Goal: Information Seeking & Learning: Learn about a topic

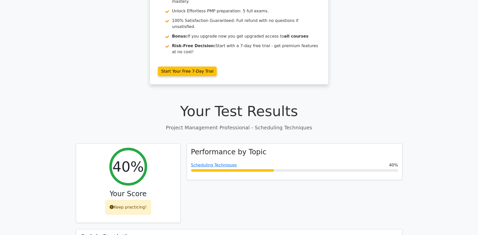
scroll to position [101, 0]
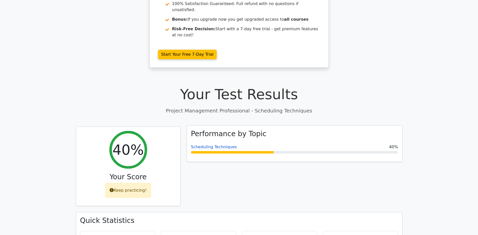
click at [214, 144] on link "Scheduling Techniques" at bounding box center [214, 146] width 46 height 5
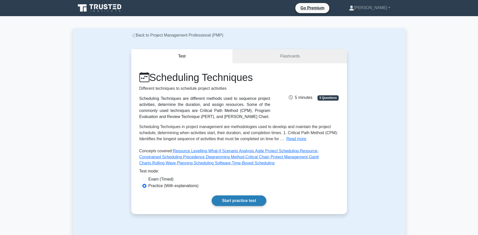
click at [223, 197] on link "Start practice test" at bounding box center [239, 200] width 55 height 11
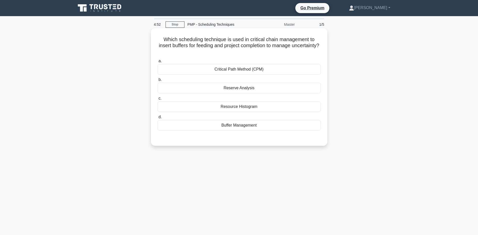
click at [165, 68] on div "Critical Path Method (CPM)" at bounding box center [238, 69] width 163 height 11
click at [157, 63] on input "a. Critical Path Method (CPM)" at bounding box center [157, 60] width 0 height 3
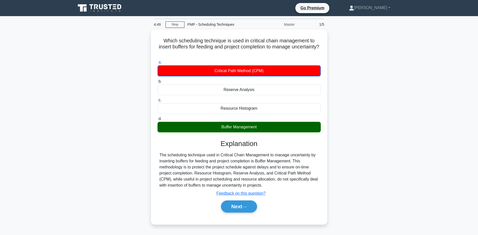
click at [99, 207] on div "Which scheduling technique is used in critical chain management to insert buffe…" at bounding box center [239, 129] width 332 height 201
drag, startPoint x: 56, startPoint y: 154, endPoint x: 122, endPoint y: 168, distance: 68.1
click at [56, 153] on main "4:40 Stop PMP - Scheduling Techniques Master 1/5 Which scheduling technique is …" at bounding box center [239, 144] width 478 height 256
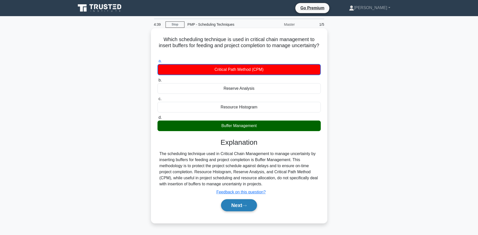
click at [225, 208] on button "Next" at bounding box center [239, 205] width 36 height 12
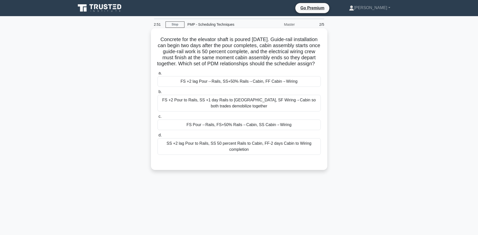
click at [239, 87] on div "FS +2 lag Pour→Rails, SS+50% Rails→Cabin, FF Cabin→Wiring" at bounding box center [238, 81] width 163 height 11
click at [157, 75] on input "a. FS +2 lag Pour→Rails, SS+50% Rails→Cabin, FF Cabin→Wiring" at bounding box center [157, 73] width 0 height 3
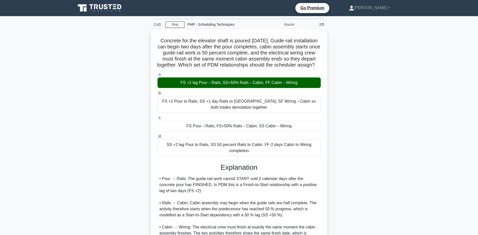
click at [51, 209] on main "2:43 Stop PMP - Scheduling Techniques Master 2/5 Concrete for the elevator shaf…" at bounding box center [239, 172] width 478 height 312
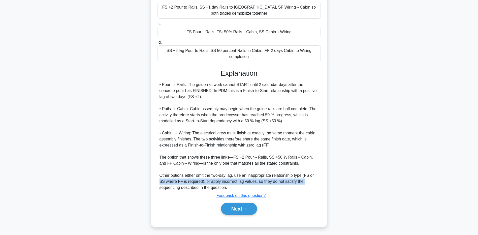
click at [65, 184] on main "2:37 Stop PMP - Scheduling Techniques Master 2/5 Concrete for the elevator shaf…" at bounding box center [239, 78] width 478 height 312
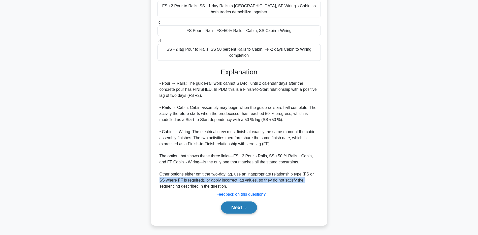
click at [233, 213] on button "Next" at bounding box center [239, 207] width 36 height 12
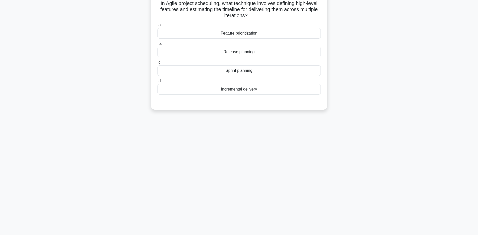
scroll to position [37, 0]
click at [164, 53] on div "Release planning" at bounding box center [238, 50] width 163 height 11
click at [157, 44] on input "b. Release planning" at bounding box center [157, 42] width 0 height 3
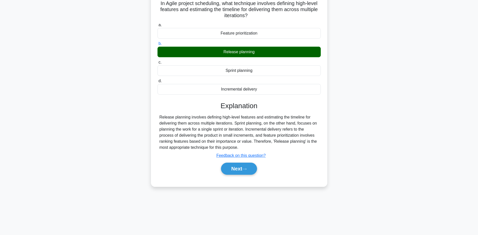
drag, startPoint x: 65, startPoint y: 182, endPoint x: 72, endPoint y: 180, distance: 7.5
click at [65, 182] on main "2:09 Stop PMP - Scheduling Techniques Master 3/5 In Agile project scheduling, w…" at bounding box center [239, 107] width 478 height 256
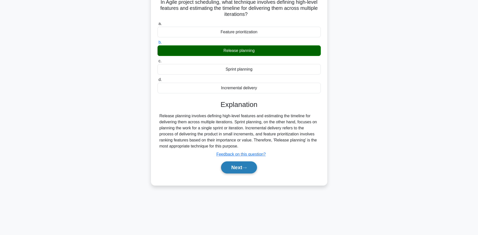
click at [245, 169] on icon at bounding box center [244, 167] width 5 height 3
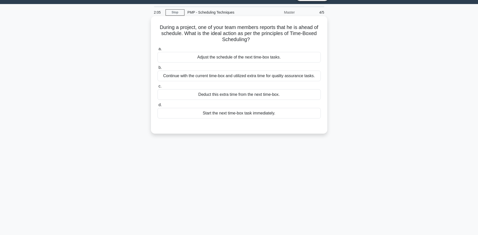
scroll to position [0, 0]
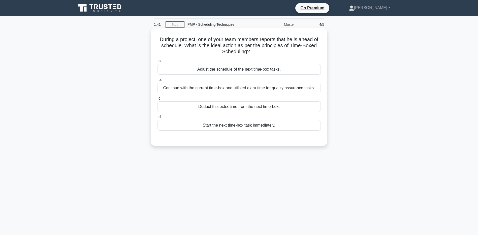
click at [173, 69] on div "Adjust the schedule of the next time-box tasks." at bounding box center [238, 69] width 163 height 11
click at [157, 63] on input "a. Adjust the schedule of the next time-box tasks." at bounding box center [157, 60] width 0 height 3
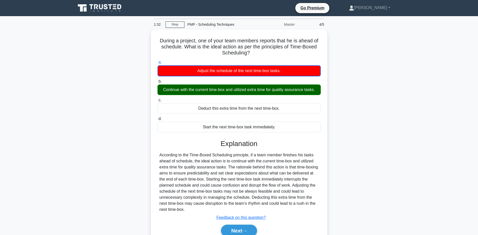
click at [60, 182] on main "1:32 Stop PMP - Scheduling Techniques Master 4/5 During a project, one of your …" at bounding box center [239, 144] width 478 height 256
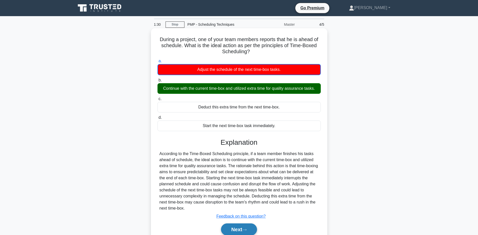
click at [229, 229] on button "Next" at bounding box center [239, 229] width 36 height 12
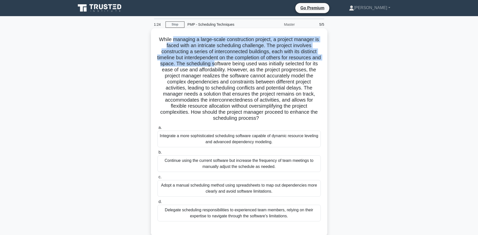
drag, startPoint x: 171, startPoint y: 40, endPoint x: 221, endPoint y: 61, distance: 53.8
click at [221, 61] on h5 "While managing a large-scale construction project, a project manager is faced w…" at bounding box center [239, 78] width 164 height 85
drag, startPoint x: 242, startPoint y: 64, endPoint x: 264, endPoint y: 120, distance: 59.6
click at [264, 120] on h5 "While managing a large-scale construction project, a project manager is faced w…" at bounding box center [239, 78] width 164 height 85
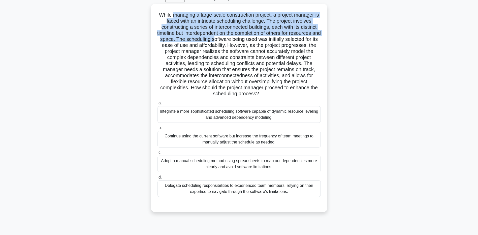
scroll to position [37, 0]
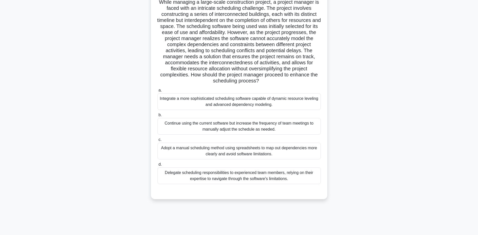
click at [166, 151] on div "Adopt a manual scheduling method using spreadsheets to map out dependencies mor…" at bounding box center [238, 151] width 163 height 17
click at [157, 141] on input "c. Adopt a manual scheduling method using spreadsheets to map out dependencies …" at bounding box center [157, 139] width 0 height 3
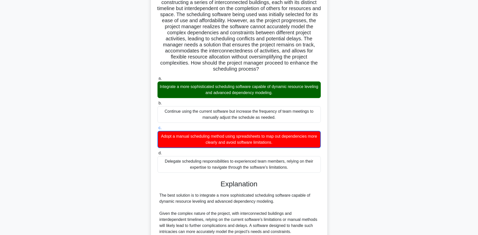
scroll to position [0, 0]
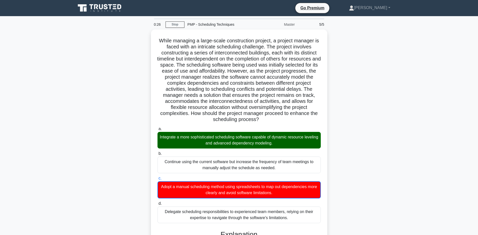
click at [82, 94] on div "While managing a large-scale construction project, a project manager is faced w…" at bounding box center [239, 226] width 332 height 394
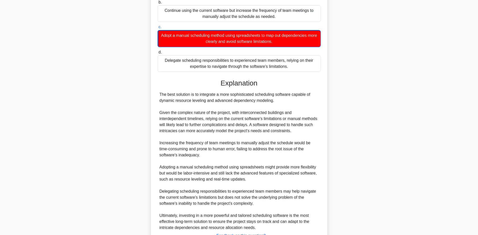
scroll to position [191, 0]
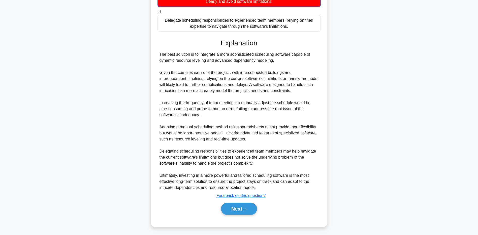
click at [55, 145] on main "0:20 Stop PMP - Scheduling Techniques Master 5/5 .spinner_0XTQ{transform-origin…" at bounding box center [239, 30] width 478 height 410
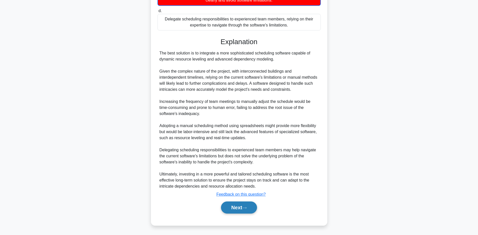
click at [253, 203] on button "Next" at bounding box center [239, 207] width 36 height 12
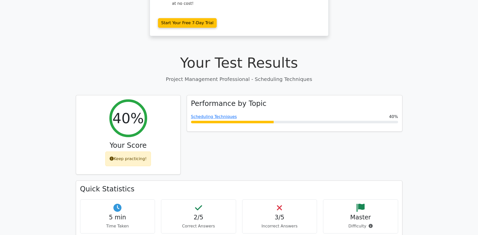
scroll to position [151, 0]
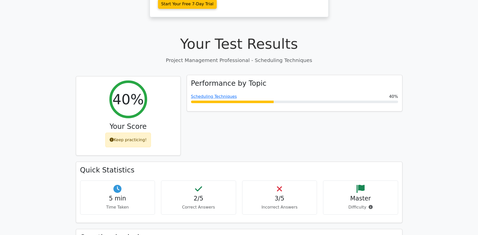
click at [218, 93] on span "Scheduling Techniques" at bounding box center [214, 96] width 46 height 6
click at [216, 94] on link "Scheduling Techniques" at bounding box center [214, 96] width 46 height 5
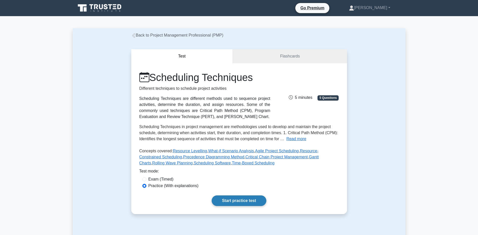
click at [219, 203] on link "Start practice test" at bounding box center [239, 200] width 55 height 11
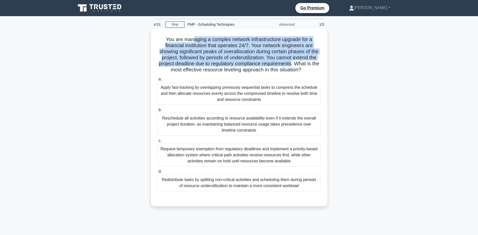
drag, startPoint x: 192, startPoint y: 38, endPoint x: 298, endPoint y: 63, distance: 109.4
click at [298, 63] on h5 "You are managing a complex network infrastructure upgrade for a financial insti…" at bounding box center [239, 54] width 164 height 37
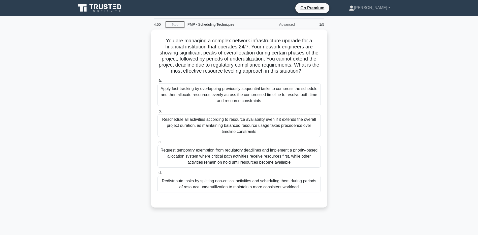
drag, startPoint x: 298, startPoint y: 63, endPoint x: 361, endPoint y: 82, distance: 65.7
click at [361, 82] on div "You are managing a complex network infrastructure upgrade for a financial insti…" at bounding box center [239, 121] width 332 height 184
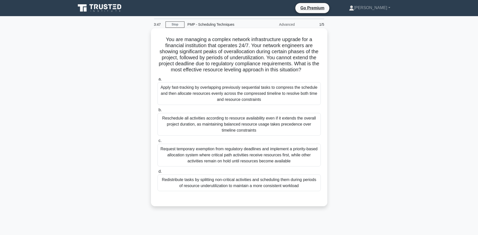
click at [213, 185] on div "Redistribute tasks by splitting non-critical activities and scheduling them dur…" at bounding box center [238, 182] width 163 height 17
click at [157, 173] on input "d. Redistribute tasks by splitting non-critical activities and scheduling them …" at bounding box center [157, 171] width 0 height 3
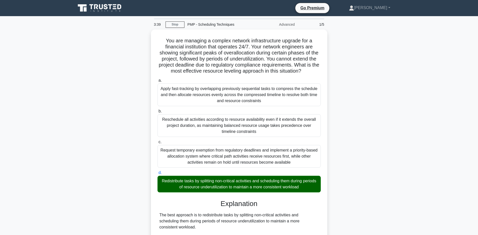
click at [38, 77] on main "3:39 Stop PMP - Scheduling Techniques Advanced 1/5 You are managing a complex n…" at bounding box center [239, 208] width 478 height 385
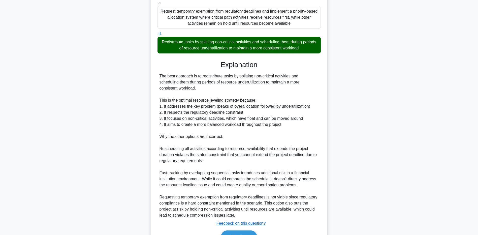
scroll to position [151, 0]
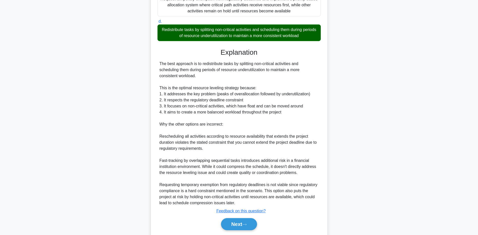
click at [94, 175] on div "You are managing a complex network infrastructure upgrade for a financial insti…" at bounding box center [239, 63] width 332 height 370
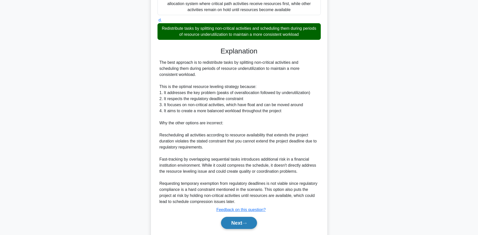
click at [230, 219] on button "Next" at bounding box center [239, 223] width 36 height 12
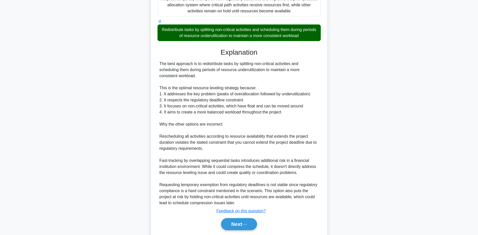
scroll to position [37, 0]
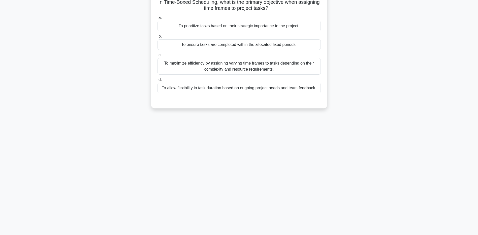
click at [204, 47] on div "To ensure tasks are completed within the allocated fixed periods." at bounding box center [238, 44] width 163 height 11
click at [157, 38] on input "b. To ensure tasks are completed within the allocated fixed periods." at bounding box center [157, 36] width 0 height 3
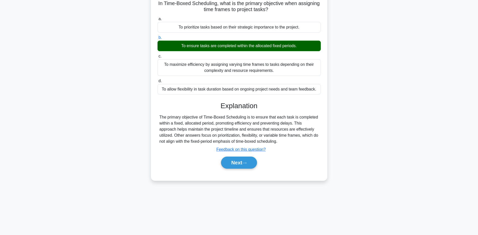
click at [38, 157] on main "3:06 Stop PMP - Scheduling Techniques Advanced 2/5 In Time-Boxed Scheduling, wh…" at bounding box center [239, 107] width 478 height 256
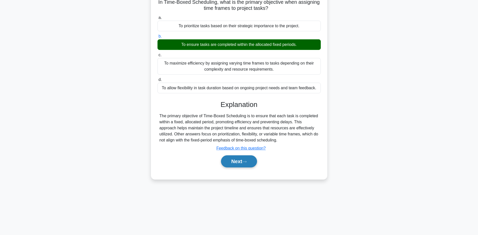
click at [227, 166] on button "Next" at bounding box center [239, 161] width 36 height 12
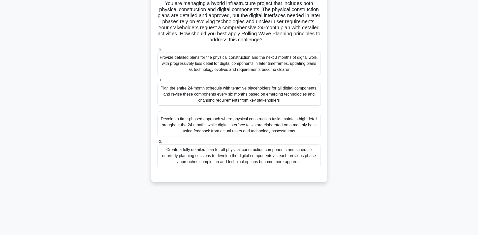
click at [102, 157] on div "You are managing a hybrid infrastructure project that includes both physical co…" at bounding box center [239, 90] width 332 height 196
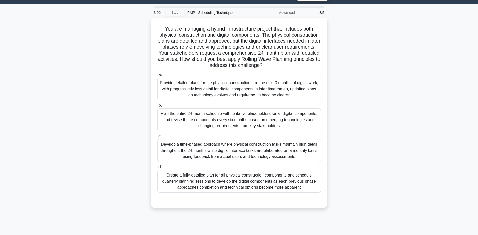
scroll to position [0, 0]
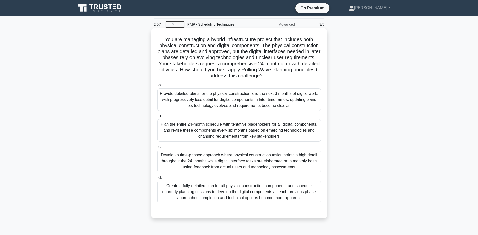
click at [173, 102] on div "Provide detailed plans for the physical construction and the next 3 months of d…" at bounding box center [238, 99] width 163 height 23
click at [157, 87] on input "a. Provide detailed plans for the physical construction and the next 3 months o…" at bounding box center [157, 85] width 0 height 3
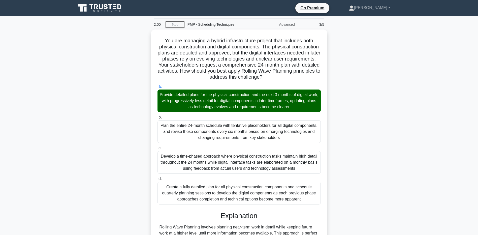
click at [78, 183] on div "You are managing a hybrid infrastructure project that includes both physical co…" at bounding box center [239, 217] width 332 height 376
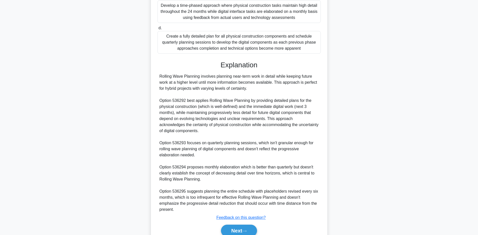
scroll to position [151, 0]
click at [47, 163] on main "1:54 Stop PMP - Scheduling Techniques Advanced 3/5 You are managing a hybrid in…" at bounding box center [239, 60] width 478 height 391
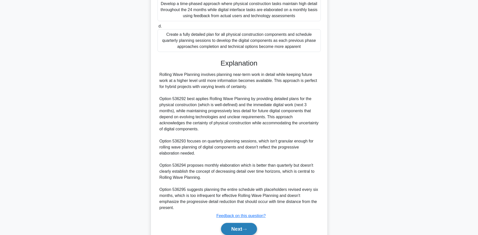
click at [235, 227] on button "Next" at bounding box center [239, 229] width 36 height 12
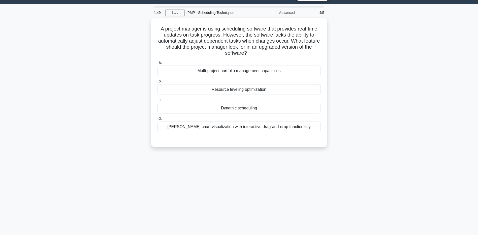
scroll to position [0, 0]
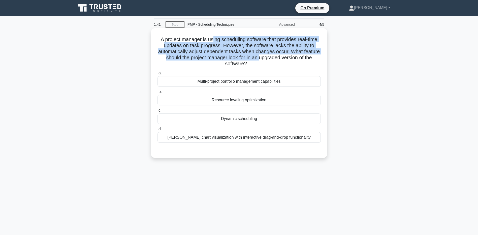
drag, startPoint x: 212, startPoint y: 36, endPoint x: 273, endPoint y: 60, distance: 65.4
click at [273, 60] on h5 "A project manager is using scheduling software that provides real-time updates …" at bounding box center [239, 51] width 164 height 31
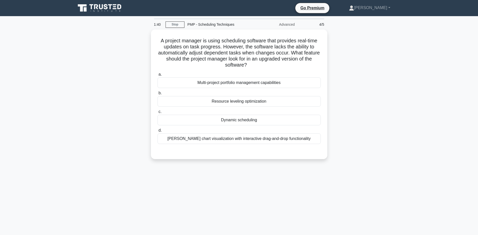
click at [98, 75] on div "A project manager is using scheduling software that provides real-time updates …" at bounding box center [239, 97] width 332 height 136
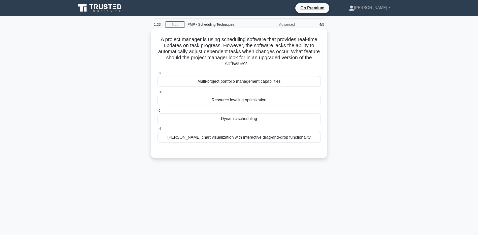
click at [190, 120] on div "Dynamic scheduling" at bounding box center [238, 118] width 163 height 11
click at [157, 112] on input "c. Dynamic scheduling" at bounding box center [157, 110] width 0 height 3
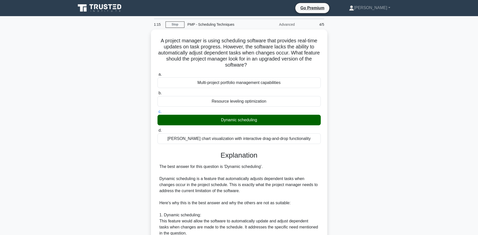
click at [57, 178] on main "1:15 Stop PMP - Scheduling Techniques Advanced 4/5 A project manager is using s…" at bounding box center [239, 205] width 478 height 379
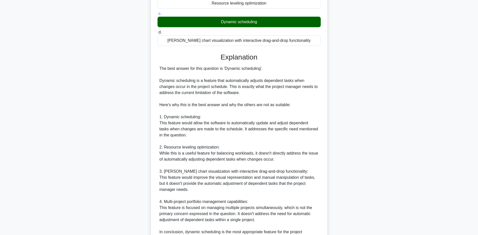
scroll to position [151, 0]
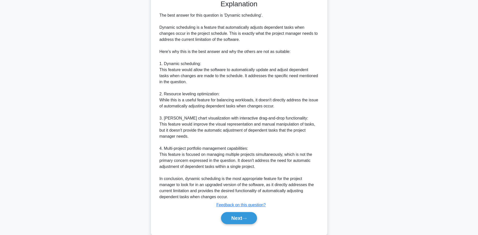
click at [47, 154] on main "1:10 Stop PMP - Scheduling Techniques Advanced 4/5 A project manager is using s…" at bounding box center [239, 54] width 478 height 379
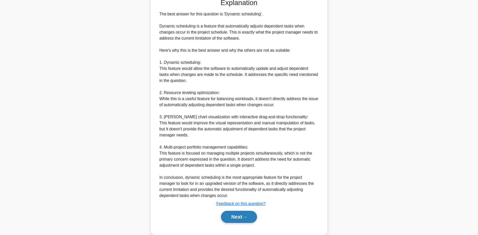
click at [230, 216] on button "Next" at bounding box center [239, 217] width 36 height 12
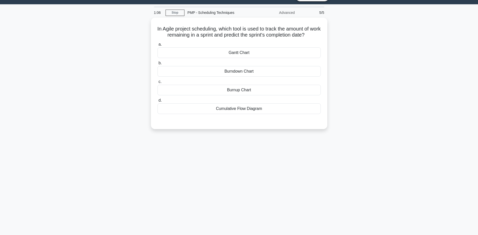
scroll to position [0, 0]
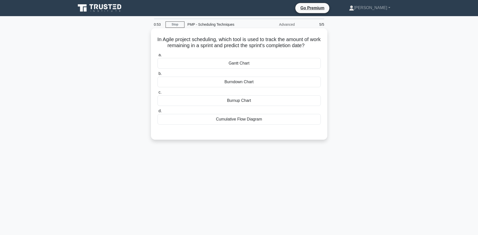
click at [205, 80] on div "Burndown Chart" at bounding box center [238, 82] width 163 height 11
click at [157, 75] on input "b. Burndown Chart" at bounding box center [157, 73] width 0 height 3
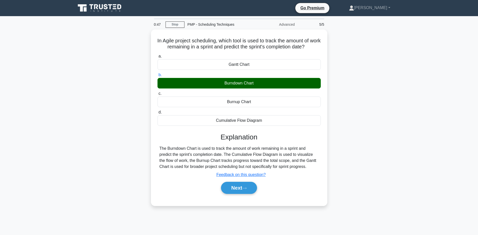
drag, startPoint x: 67, startPoint y: 126, endPoint x: 150, endPoint y: 160, distance: 88.9
click at [69, 126] on main "0:47 Stop PMP - Scheduling Techniques Advanced 5/5 In Agile project scheduling,…" at bounding box center [239, 144] width 478 height 256
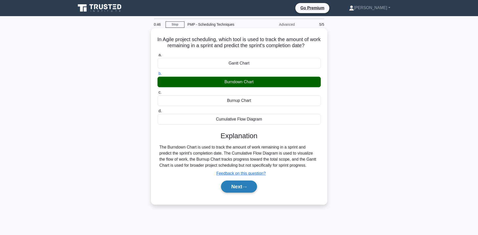
click at [233, 183] on button "Next" at bounding box center [239, 186] width 36 height 12
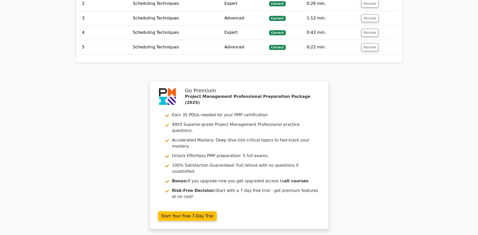
scroll to position [819, 0]
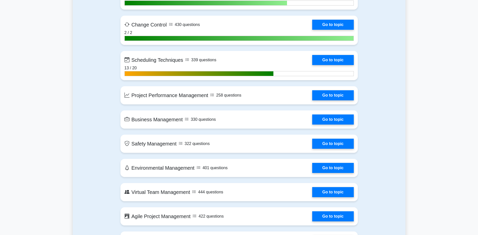
scroll to position [1058, 0]
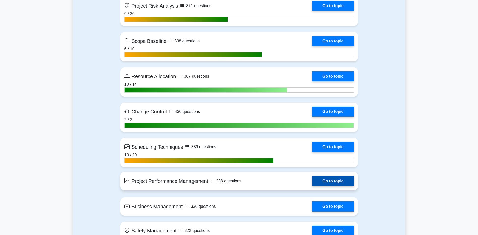
click at [328, 180] on link "Go to topic" at bounding box center [332, 181] width 41 height 10
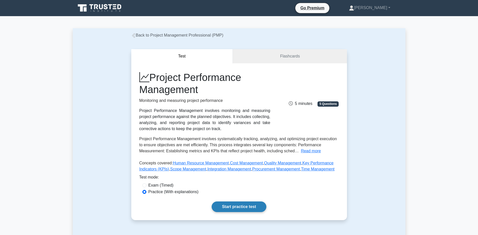
click at [252, 210] on link "Start practice test" at bounding box center [239, 206] width 55 height 11
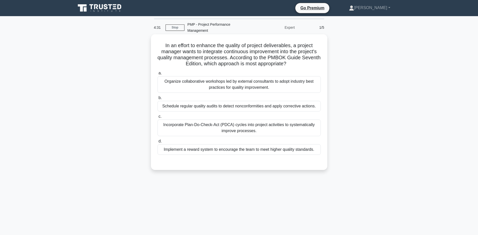
click at [223, 128] on div "Incorporate Plan-Do-Check-Act (PDCA) cycles into project activities to systemat…" at bounding box center [238, 127] width 163 height 17
click at [157, 118] on input "c. Incorporate Plan-Do-Check-Act (PDCA) cycles into project activities to syste…" at bounding box center [157, 116] width 0 height 3
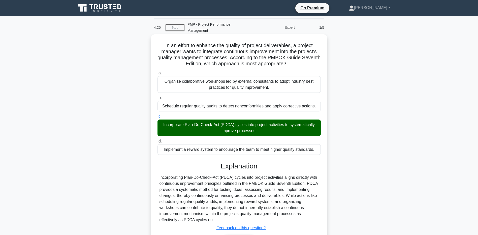
drag, startPoint x: 69, startPoint y: 127, endPoint x: 171, endPoint y: 172, distance: 111.5
click at [69, 126] on main "4:25 Stop PMP - Project Performance Management Expert 1/5 In an effort to enhan…" at bounding box center [239, 144] width 478 height 256
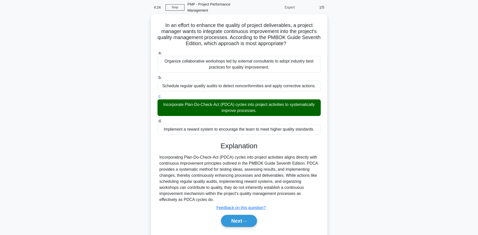
scroll to position [37, 0]
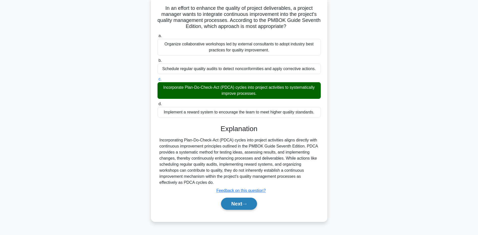
click at [232, 207] on button "Next" at bounding box center [239, 203] width 36 height 12
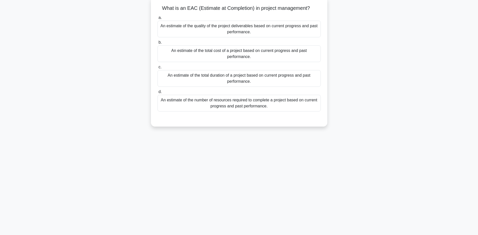
click at [184, 81] on div "An estimate of the total duration of a project based on current progress and pa…" at bounding box center [238, 78] width 163 height 17
click at [157, 69] on input "c. An estimate of the total duration of a project based on current progress and…" at bounding box center [157, 66] width 0 height 3
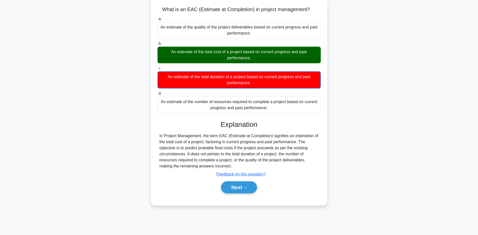
click at [52, 164] on main "3:41 Stop PMP - Project Performance Management Expert 2/5 What is an EAC (Estim…" at bounding box center [239, 107] width 478 height 256
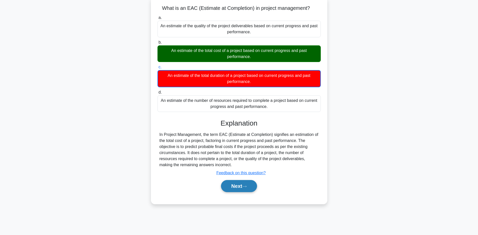
click at [243, 188] on button "Next" at bounding box center [239, 186] width 36 height 12
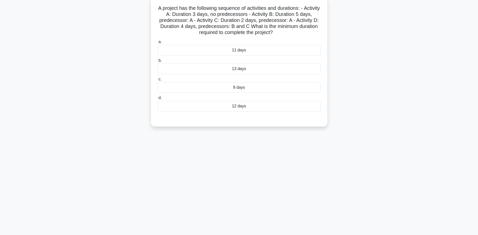
click at [203, 107] on div "12 days" at bounding box center [238, 106] width 163 height 11
click at [157, 99] on input "d. 12 days" at bounding box center [157, 97] width 0 height 3
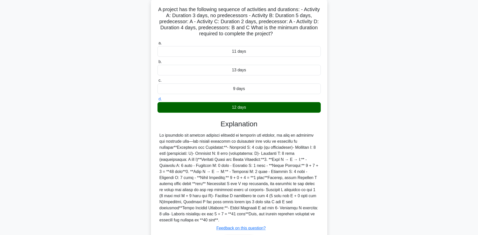
click at [37, 169] on main "2:25 Stop PMP - Project Performance Management Expert 3/5 A project has the fol…" at bounding box center [239, 123] width 478 height 288
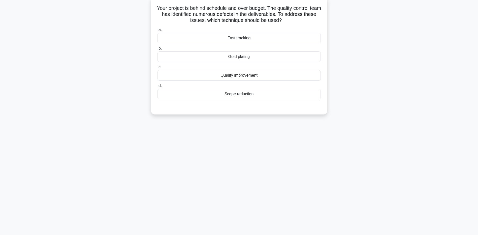
click at [226, 75] on div "Quality improvement" at bounding box center [238, 75] width 163 height 11
click at [157, 69] on input "c. Quality improvement" at bounding box center [157, 66] width 0 height 3
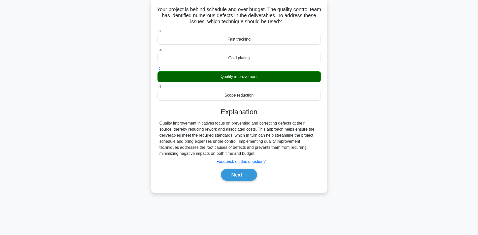
click at [81, 118] on div "Your project is behind schedule and over budget. The quality control team has i…" at bounding box center [239, 98] width 332 height 200
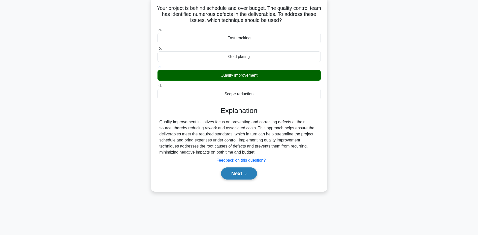
click at [224, 172] on button "Next" at bounding box center [239, 173] width 36 height 12
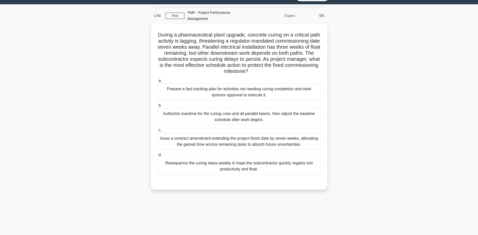
scroll to position [0, 0]
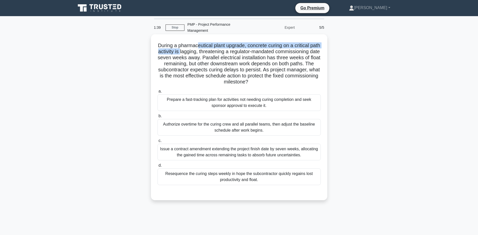
drag, startPoint x: 203, startPoint y: 44, endPoint x: 207, endPoint y: 50, distance: 7.5
click at [207, 50] on h5 "During a pharmaceutical plant upgrade, concrete curing on a critical path activ…" at bounding box center [239, 63] width 164 height 43
click at [197, 102] on div "Prepare a fast-tracking plan for activities not needing curing completion and s…" at bounding box center [238, 102] width 163 height 17
drag, startPoint x: 197, startPoint y: 102, endPoint x: 188, endPoint y: 104, distance: 9.2
click at [188, 104] on div "Prepare a fast-tracking plan for activities not needing curing completion and s…" at bounding box center [238, 102] width 163 height 17
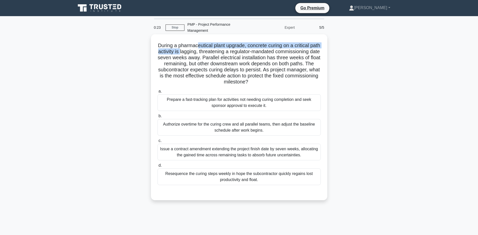
click at [157, 93] on input "a. Prepare a fast-tracking plan for activities not needing curing completion an…" at bounding box center [157, 91] width 0 height 3
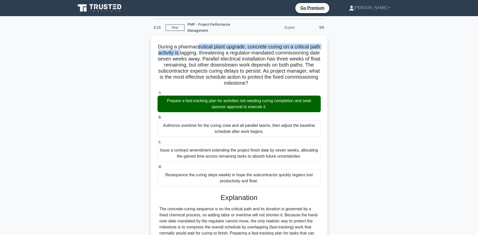
click at [33, 154] on main "0:15 Stop PMP - Project Performance Management Expert 5/5 During a pharmaceutic…" at bounding box center [239, 175] width 478 height 318
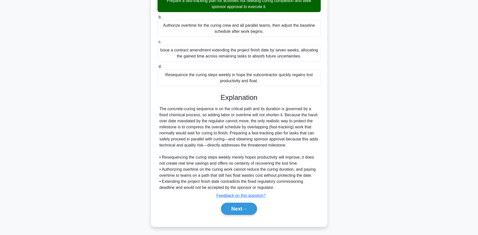
scroll to position [100, 0]
click at [68, 142] on main "0:10 Stop PMP - Project Performance Management Expert 5/5 During a pharmaceutic…" at bounding box center [239, 75] width 478 height 318
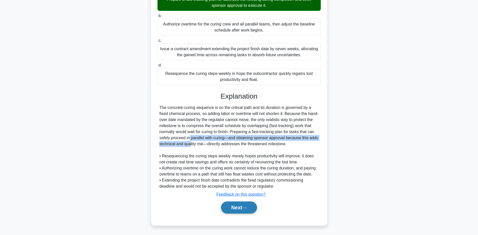
click at [241, 209] on button "Next" at bounding box center [239, 207] width 36 height 12
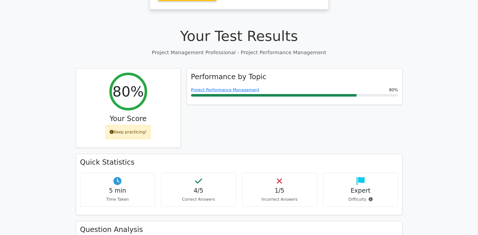
scroll to position [101, 0]
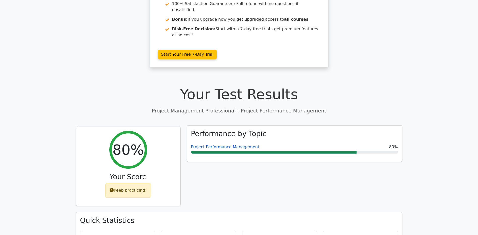
click at [216, 144] on link "Project Performance Management" at bounding box center [225, 146] width 69 height 5
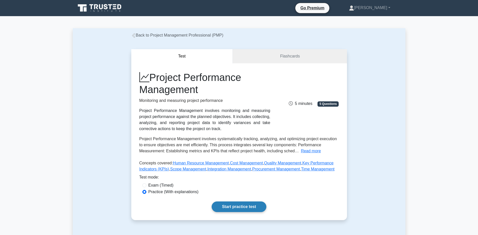
click at [225, 209] on link "Start practice test" at bounding box center [239, 206] width 55 height 11
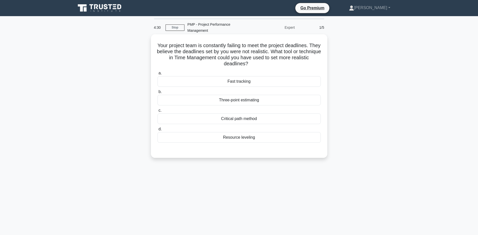
click at [191, 101] on div "Three-point estimating" at bounding box center [238, 100] width 163 height 11
click at [157, 93] on input "b. Three-point estimating" at bounding box center [157, 91] width 0 height 3
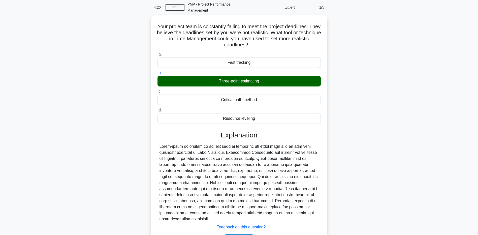
scroll to position [21, 0]
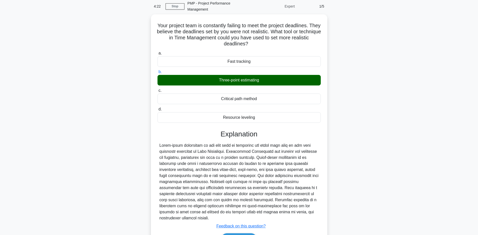
click at [101, 159] on div "Your project team is constantly failing to meet the project deadlines. They bel…" at bounding box center [239, 138] width 332 height 249
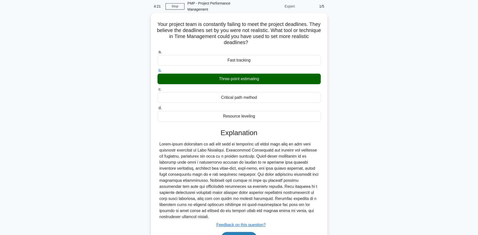
click at [228, 232] on button "Next" at bounding box center [239, 238] width 36 height 12
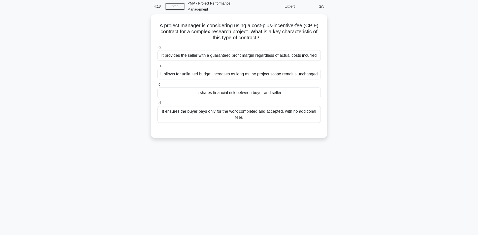
click at [138, 137] on div "A project manager is considering using a cost-plus-incentive-fee (CPIF) contrac…" at bounding box center [239, 78] width 332 height 129
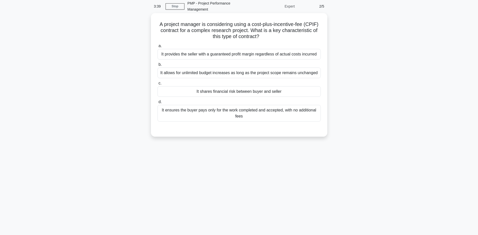
click at [191, 92] on div "It shares financial risk between buyer and seller" at bounding box center [238, 91] width 163 height 11
click at [157, 85] on input "c. It shares financial risk between buyer and seller" at bounding box center [157, 83] width 0 height 3
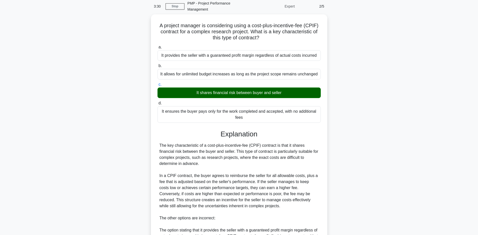
click at [53, 198] on main "3:30 Stop PMP - Project Performance Management Expert 2/5 A project manager is …" at bounding box center [239, 169] width 478 height 349
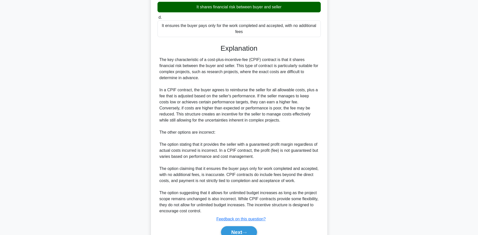
scroll to position [130, 0]
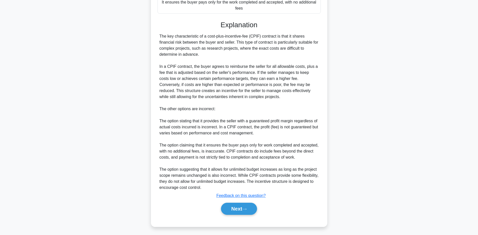
click at [101, 154] on div "A project manager is considering using a cost-plus-incentive-fee (CPIF) contrac…" at bounding box center [239, 68] width 332 height 327
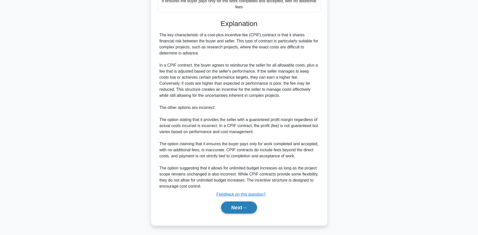
click at [249, 209] on button "Next" at bounding box center [239, 207] width 36 height 12
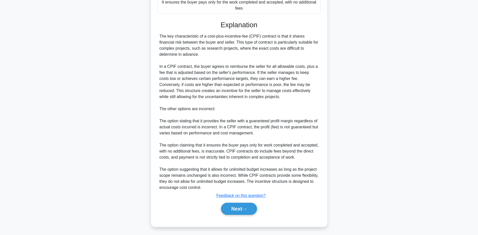
scroll to position [37, 0]
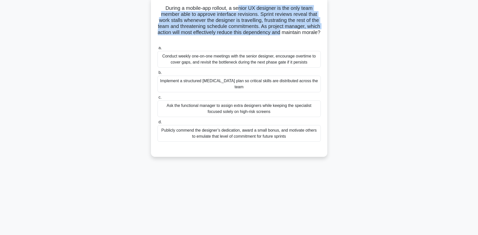
drag, startPoint x: 240, startPoint y: 6, endPoint x: 299, endPoint y: 31, distance: 64.3
click at [299, 31] on h5 "During a mobile-app rollout, a senior UX designer is the only team member able …" at bounding box center [239, 23] width 164 height 37
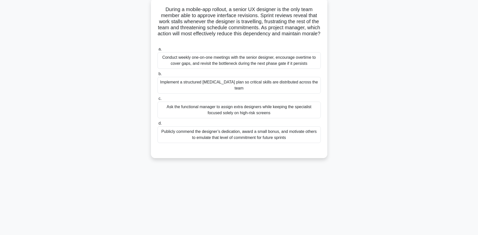
click at [107, 56] on div "During a mobile-app rollout, a senior UX designer is the only team member able …" at bounding box center [239, 81] width 332 height 166
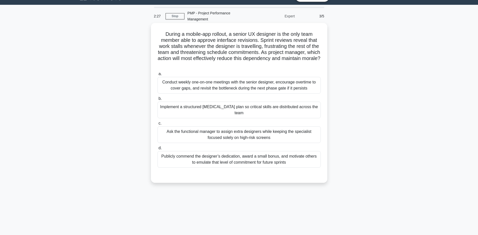
scroll to position [0, 0]
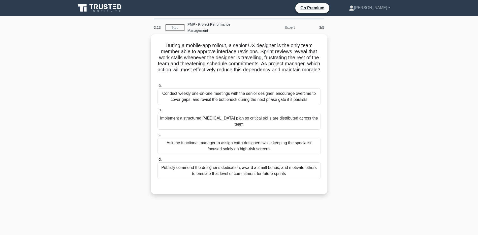
click at [166, 119] on div "Implement a structured cross-training plan so critical skills are distributed a…" at bounding box center [238, 121] width 163 height 17
click at [157, 112] on input "b. Implement a structured cross-training plan so critical skills are distribute…" at bounding box center [157, 109] width 0 height 3
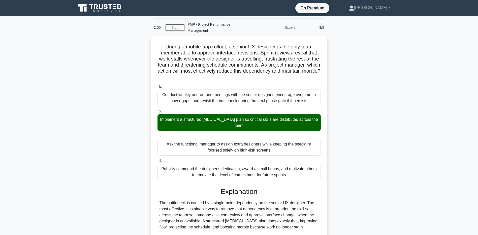
click at [41, 157] on main "2:05 Stop PMP - Project Performance Management Expert 3/5 During a mobile-app r…" at bounding box center [239, 163] width 478 height 294
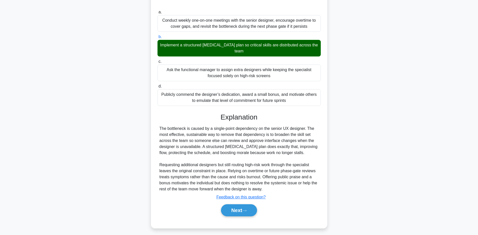
scroll to position [76, 0]
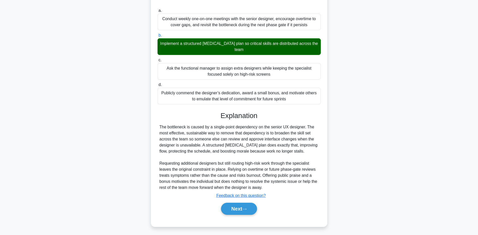
drag, startPoint x: 14, startPoint y: 185, endPoint x: 93, endPoint y: 194, distance: 80.3
click at [14, 185] on main "2:00 Stop PMP - Project Performance Management Expert 3/5 During a mobile-app r…" at bounding box center [239, 87] width 478 height 294
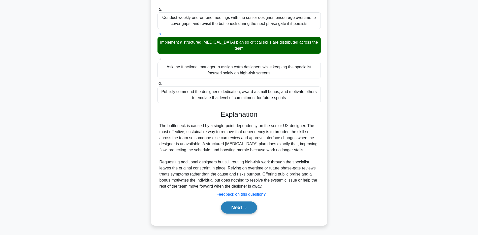
click at [233, 208] on button "Next" at bounding box center [239, 207] width 36 height 12
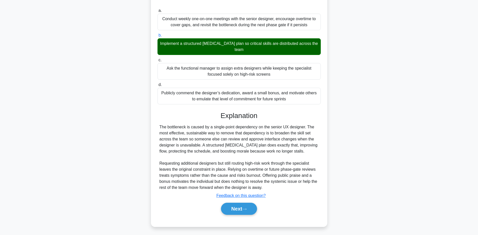
scroll to position [37, 0]
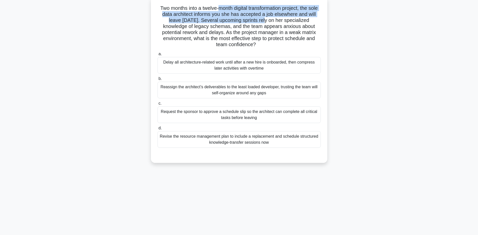
drag, startPoint x: 222, startPoint y: 6, endPoint x: 264, endPoint y: 21, distance: 44.9
click at [264, 21] on h5 "Two months into a twelve-month digital transformation project, the sole data ar…" at bounding box center [239, 26] width 164 height 43
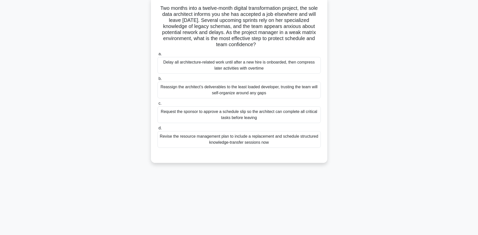
drag, startPoint x: 264, startPoint y: 21, endPoint x: 227, endPoint y: 30, distance: 38.3
click at [227, 30] on h5 "Two months into a twelve-month digital transformation project, the sole data ar…" at bounding box center [239, 26] width 164 height 43
click at [217, 144] on div "Revise the resource management plan to include a replacement and schedule struc…" at bounding box center [238, 139] width 163 height 17
click at [157, 130] on input "d. Revise the resource management plan to include a replacement and schedule st…" at bounding box center [157, 127] width 0 height 3
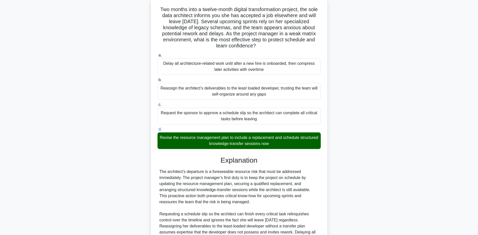
click at [54, 186] on main "1:10 Stop PMP - Project Performance Management Expert 4/5 Two months into a twe…" at bounding box center [239, 141] width 478 height 324
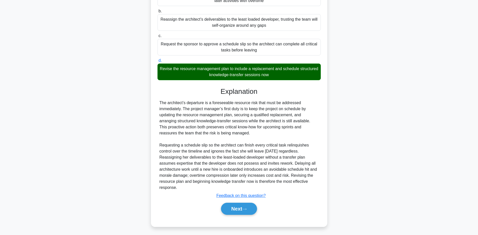
click at [79, 170] on div "Two months into a twelve-month digital transformation project, the sole data ar…" at bounding box center [239, 80] width 332 height 303
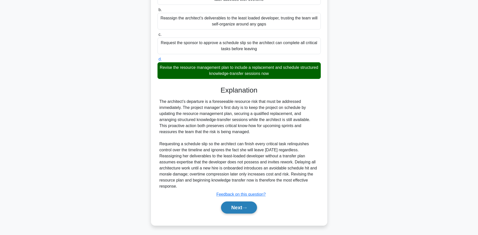
click at [241, 209] on button "Next" at bounding box center [239, 207] width 36 height 12
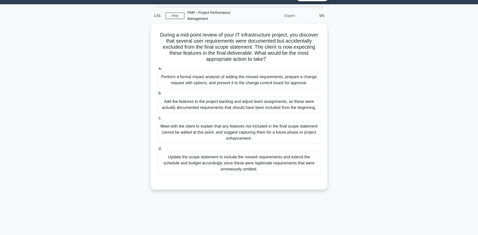
scroll to position [0, 0]
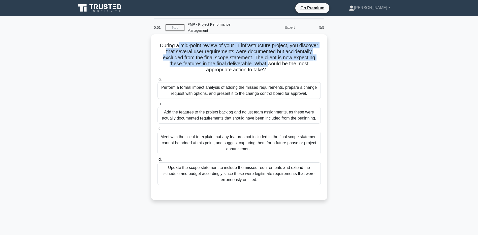
drag, startPoint x: 186, startPoint y: 46, endPoint x: 286, endPoint y: 67, distance: 101.4
click at [286, 67] on h5 "During a mid-point review of your IT infrastructure project, you discover that …" at bounding box center [239, 57] width 164 height 31
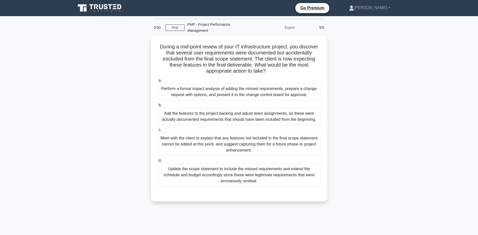
click at [109, 107] on div "During a mid-point review of your IT infrastructure project, you discover that …" at bounding box center [239, 122] width 332 height 172
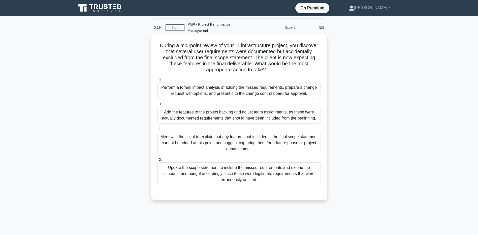
click at [170, 95] on div "Perform a formal impact analysis of adding the missed requirements, prepare a c…" at bounding box center [238, 90] width 163 height 17
click at [157, 81] on input "a. Perform a formal impact analysis of adding the missed requirements, prepare …" at bounding box center [157, 79] width 0 height 3
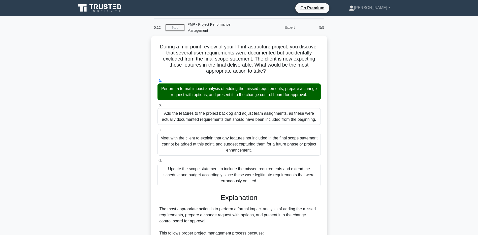
click at [50, 214] on main "0:12 Stop PMP - Project Performance Management Expert 5/5 During a mid-point re…" at bounding box center [239, 208] width 478 height 385
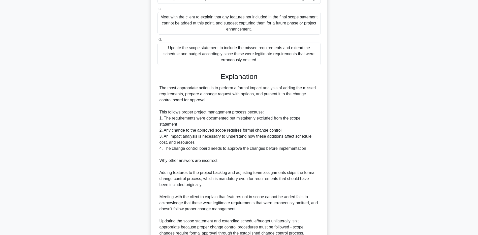
scroll to position [167, 0]
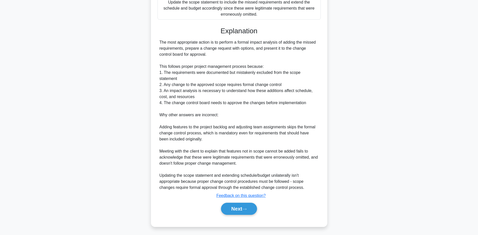
click at [60, 151] on main "0:07 Stop PMP - Project Performance Management Expert 5/5 During a mid-point re…" at bounding box center [239, 42] width 478 height 385
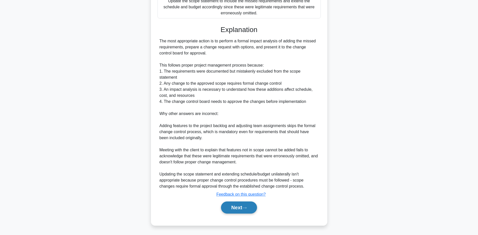
click at [241, 209] on button "Next" at bounding box center [239, 207] width 36 height 12
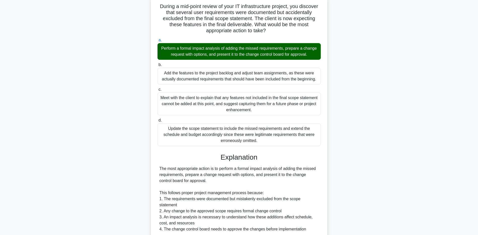
scroll to position [0, 0]
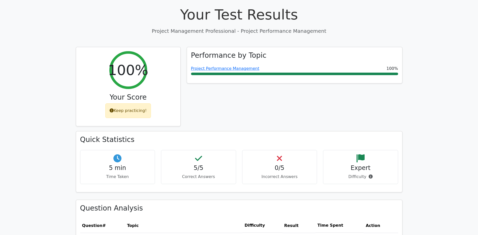
scroll to position [202, 0]
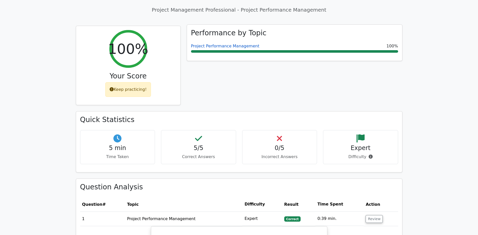
click at [217, 44] on link "Project Performance Management" at bounding box center [225, 46] width 69 height 5
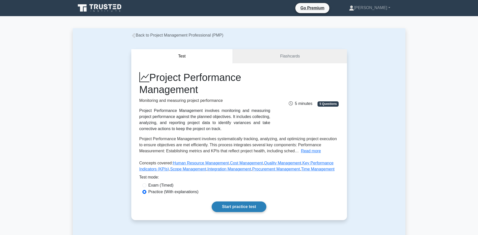
click at [230, 203] on link "Start practice test" at bounding box center [239, 206] width 55 height 11
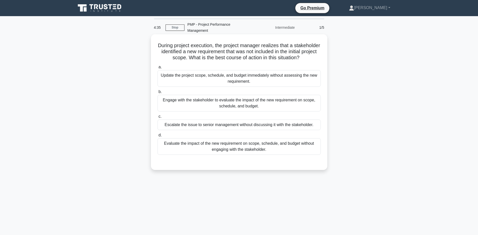
click at [209, 108] on div "Engage with the stakeholder to evaluate the impact of the new requirement on sc…" at bounding box center [238, 103] width 163 height 17
click at [157, 93] on input "b. Engage with the stakeholder to evaluate the impact of the new requirement on…" at bounding box center [157, 91] width 0 height 3
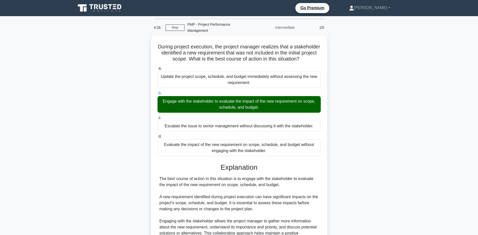
click at [74, 76] on div "During project execution, the project manager realizes that a stakeholder ident…" at bounding box center [239, 187] width 332 height 303
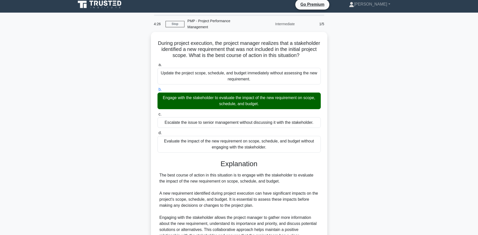
scroll to position [101, 0]
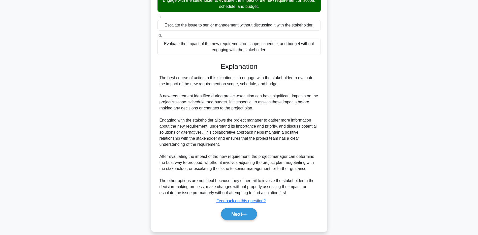
click at [92, 164] on div "During project execution, the project manager realizes that a stakeholder ident…" at bounding box center [239, 86] width 332 height 303
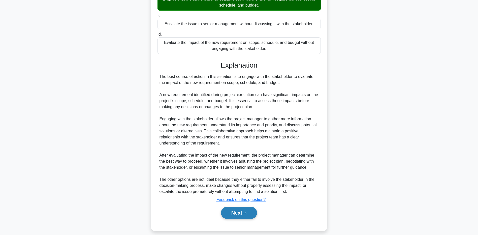
click at [238, 217] on button "Next" at bounding box center [239, 213] width 36 height 12
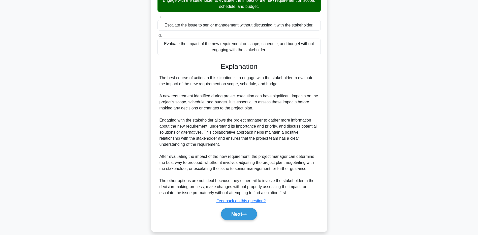
scroll to position [37, 0]
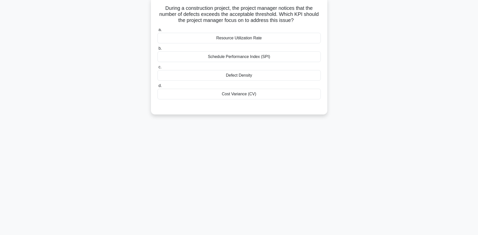
click at [201, 79] on div "Defect Density" at bounding box center [238, 75] width 163 height 11
click at [157, 69] on input "c. Defect Density" at bounding box center [157, 66] width 0 height 3
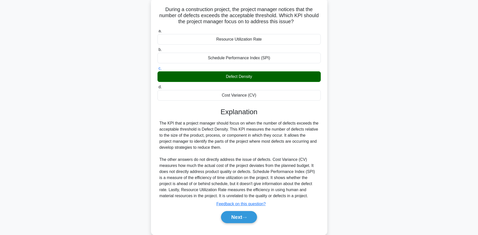
click at [71, 177] on main "3:57 Stop PMP - Project Performance Management Intermediate 2/5 During a constr…" at bounding box center [239, 111] width 478 height 264
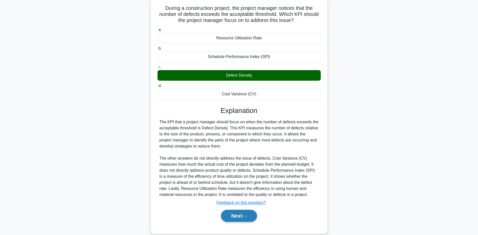
drag, startPoint x: 233, startPoint y: 214, endPoint x: 230, endPoint y: 213, distance: 2.6
click at [233, 214] on button "Next" at bounding box center [239, 216] width 36 height 12
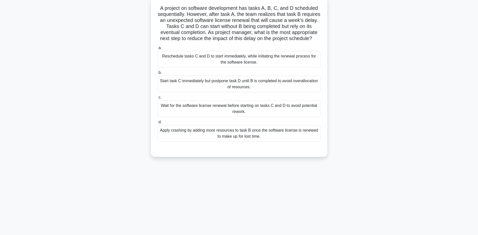
click at [225, 60] on div "Reschedule tasks C and D to start immediately, while initiating the renewal pro…" at bounding box center [238, 59] width 163 height 17
click at [157, 50] on input "a. Reschedule tasks C and D to start immediately, while initiating the renewal …" at bounding box center [157, 47] width 0 height 3
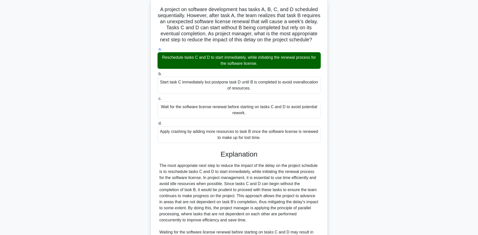
click at [85, 181] on div "A project on software development has tasks A, B, C, and D scheduled sequential…" at bounding box center [239, 155] width 332 height 315
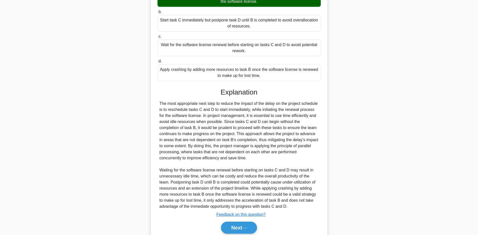
scroll to position [124, 0]
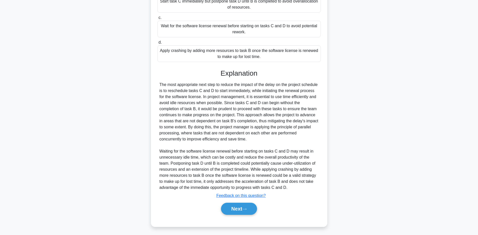
click at [85, 176] on div "A project on software development has tasks A, B, C, and D scheduled sequential…" at bounding box center [239, 74] width 332 height 315
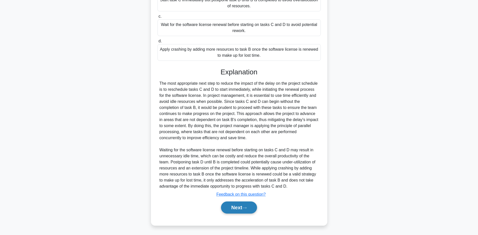
click at [251, 209] on button "Next" at bounding box center [239, 207] width 36 height 12
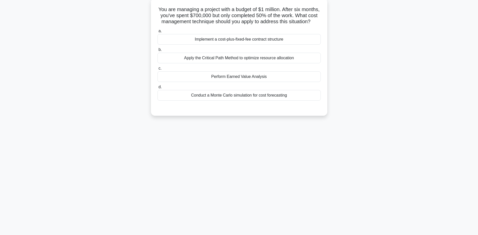
scroll to position [0, 0]
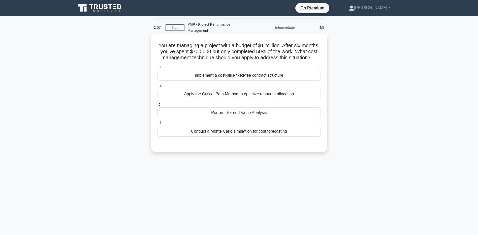
click at [222, 118] on div "Perform Earned Value Analysis" at bounding box center [238, 112] width 163 height 11
click at [157, 106] on input "c. Perform Earned Value Analysis" at bounding box center [157, 104] width 0 height 3
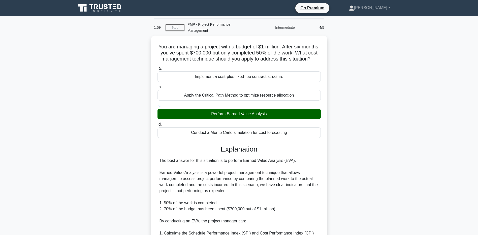
click at [73, 216] on div "You are managing a project with a budget of $1 million. After six months, you'v…" at bounding box center [239, 208] width 332 height 345
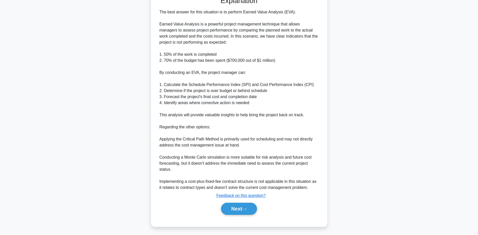
scroll to position [151, 0]
click at [97, 135] on div "You are managing a project with a budget of $1 million. After six months, you'v…" at bounding box center [239, 59] width 332 height 345
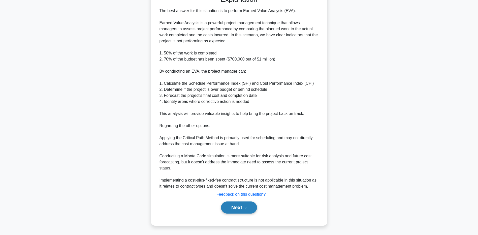
click at [228, 209] on button "Next" at bounding box center [239, 207] width 36 height 12
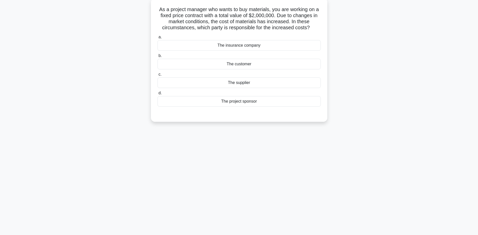
scroll to position [0, 0]
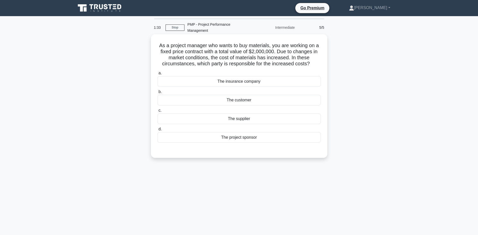
click at [259, 122] on div "The supplier" at bounding box center [238, 118] width 163 height 11
click at [157, 112] on input "c. The supplier" at bounding box center [157, 110] width 0 height 3
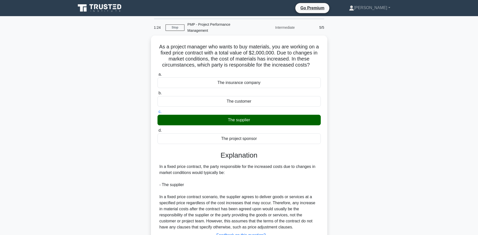
click at [74, 177] on div "As a project manager who wants to buy materials, you are working on a fixed pri…" at bounding box center [239, 154] width 332 height 237
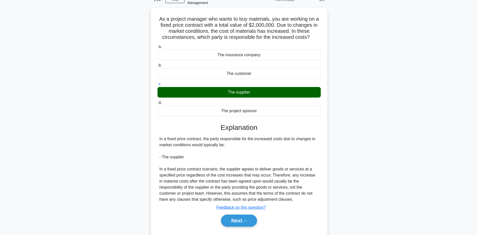
scroll to position [40, 0]
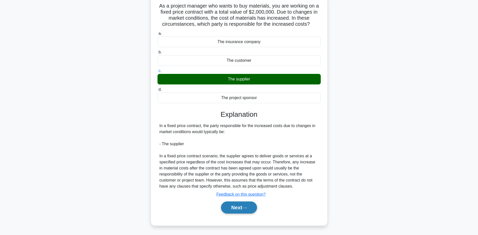
click at [238, 210] on button "Next" at bounding box center [239, 207] width 36 height 12
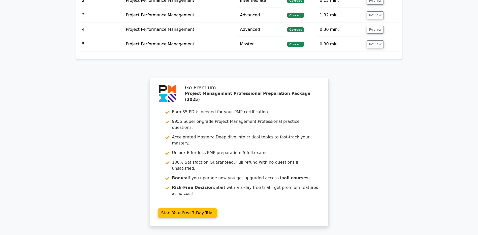
scroll to position [759, 0]
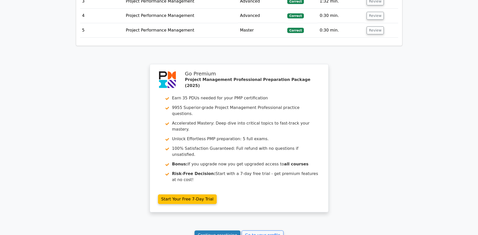
click at [219, 230] on link "Continue practicing" at bounding box center [217, 235] width 46 height 10
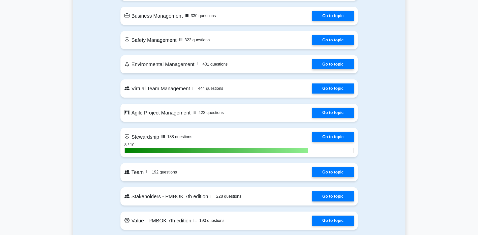
scroll to position [1159, 0]
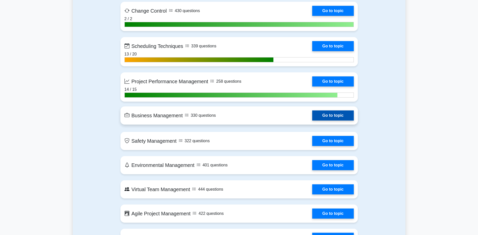
click at [312, 120] on link "Go to topic" at bounding box center [332, 115] width 41 height 10
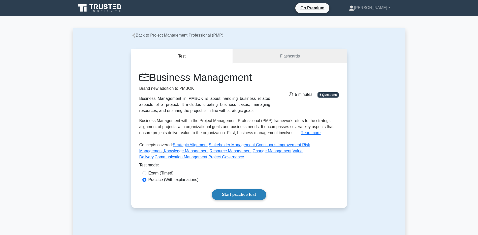
click at [227, 197] on link "Start practice test" at bounding box center [239, 194] width 55 height 11
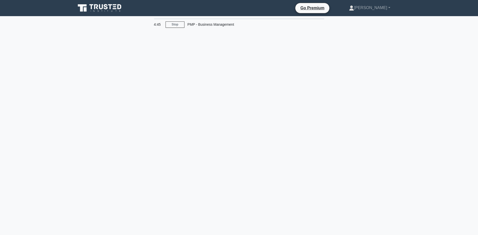
click at [180, 89] on div "4:45 Stop PMP - Business Management" at bounding box center [239, 144] width 332 height 252
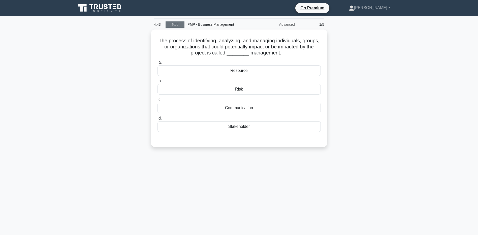
click at [175, 22] on link "Stop" at bounding box center [174, 24] width 19 height 6
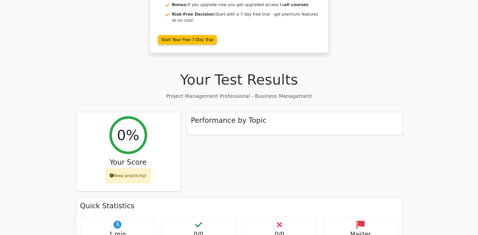
scroll to position [151, 0]
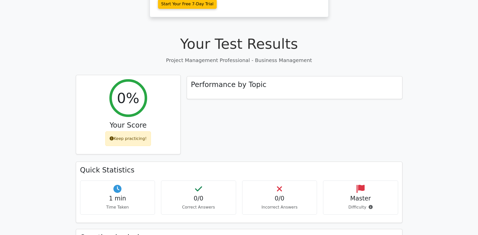
click at [136, 131] on div "Keep practicing!" at bounding box center [128, 138] width 46 height 15
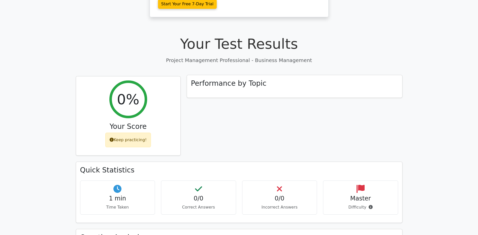
click at [204, 79] on h3 "Performance by Topic" at bounding box center [229, 83] width 76 height 9
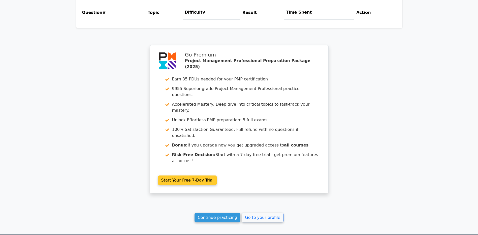
scroll to position [404, 0]
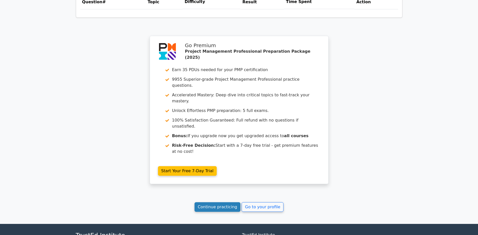
click at [217, 202] on link "Continue practicing" at bounding box center [217, 207] width 46 height 10
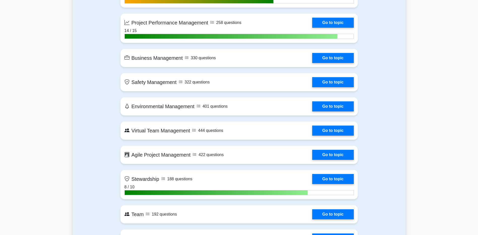
scroll to position [1159, 0]
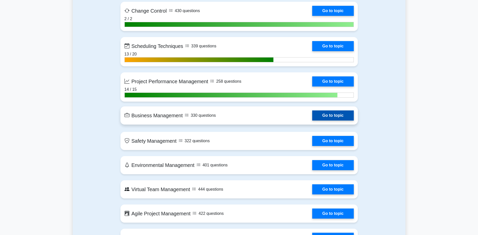
click at [312, 118] on link "Go to topic" at bounding box center [332, 115] width 41 height 10
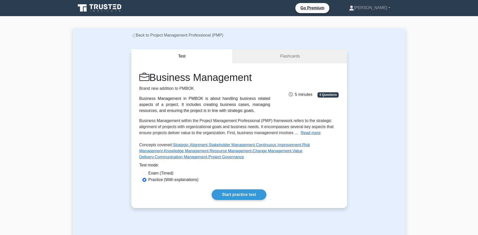
click at [241, 187] on div "Business Management Brand new addition to PMBOK Business Management in PMBOK is…" at bounding box center [239, 135] width 216 height 145
click at [239, 192] on link "Start practice test" at bounding box center [239, 194] width 55 height 11
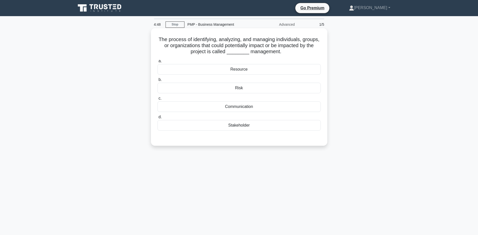
click at [223, 128] on div "Stakeholder" at bounding box center [238, 125] width 163 height 11
click at [157, 119] on input "d. Stakeholder" at bounding box center [157, 116] width 0 height 3
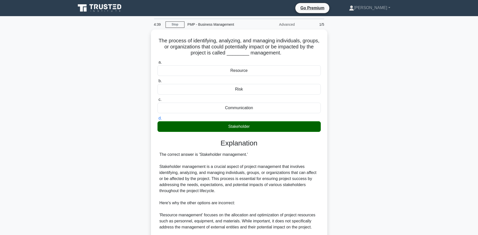
click at [63, 104] on main "4:39 Stop PMP - Business Management Advanced 1/5 The process of identifying, an…" at bounding box center [239, 184] width 478 height 337
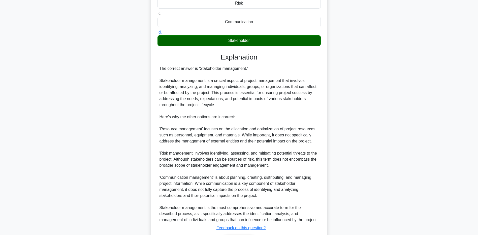
scroll to position [101, 0]
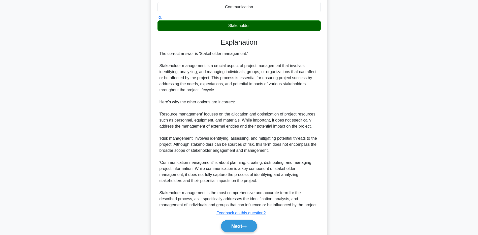
click at [87, 147] on div "The process of identifying, analyzing, and managing individuals, groups, or org…" at bounding box center [239, 89] width 332 height 321
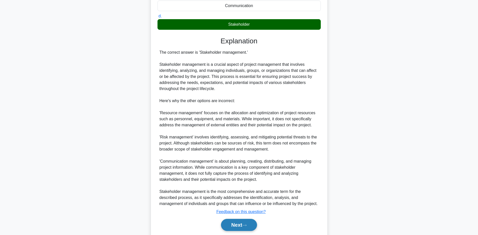
click at [239, 222] on button "Next" at bounding box center [239, 225] width 36 height 12
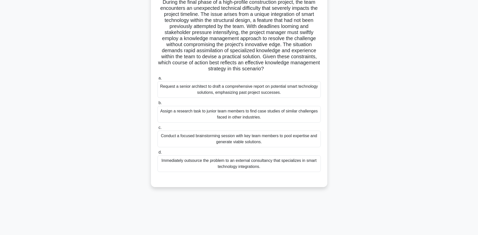
scroll to position [0, 0]
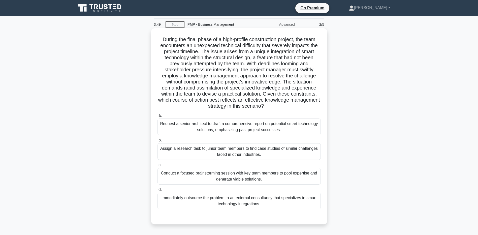
click at [164, 176] on div "Conduct a focused brainstorming session with key team members to pool expertise…" at bounding box center [238, 176] width 163 height 17
click at [157, 166] on input "c. Conduct a focused brainstorming session with key team members to pool expert…" at bounding box center [157, 164] width 0 height 3
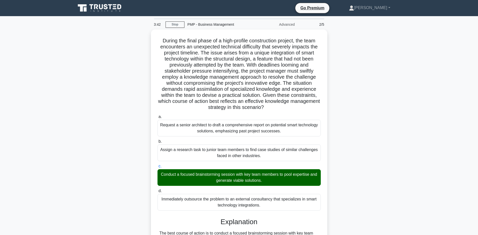
click at [50, 147] on main "3:42 Stop PMP - Business Management Advanced 2/5 .spinner_0XTQ{transform-origin…" at bounding box center [239, 196] width 478 height 361
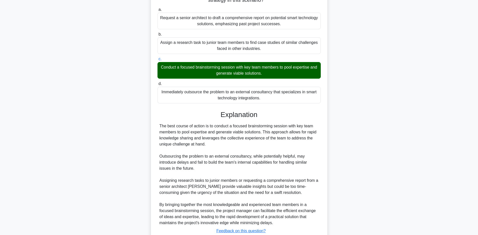
scroll to position [143, 0]
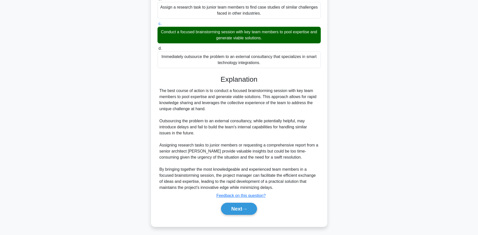
click at [96, 166] on div "During the final phase of a high-profile construction project, the team encount…" at bounding box center [239, 59] width 332 height 345
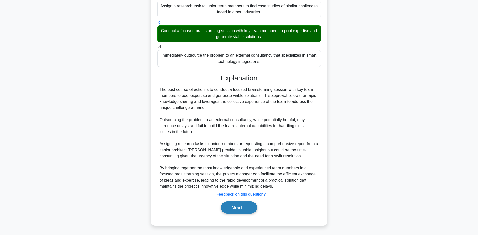
click at [243, 206] on button "Next" at bounding box center [239, 207] width 36 height 12
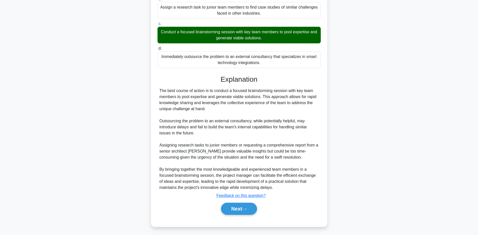
scroll to position [37, 0]
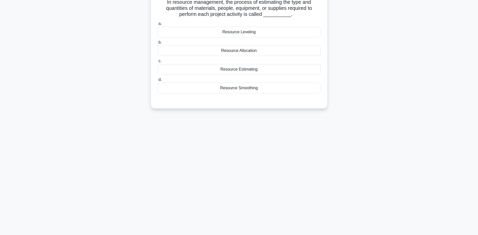
click at [203, 70] on div "Resource Estimating" at bounding box center [238, 69] width 163 height 11
click at [157, 63] on input "c. Resource Estimating" at bounding box center [157, 60] width 0 height 3
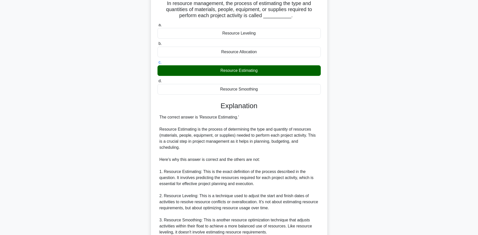
click at [56, 206] on main "3:12 Stop PMP - Business Management Advanced 3/5 In resource management, the pr…" at bounding box center [239, 153] width 478 height 349
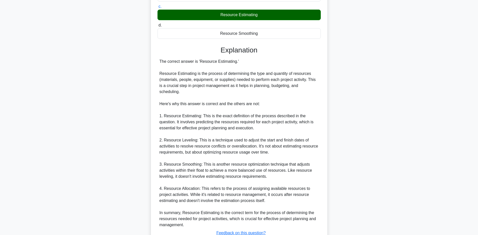
scroll to position [130, 0]
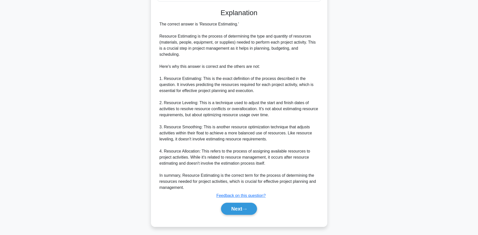
drag, startPoint x: 62, startPoint y: 169, endPoint x: 70, endPoint y: 169, distance: 7.8
click at [62, 169] on main "3:07 Stop PMP - Business Management Advanced 3/5 In resource management, the pr…" at bounding box center [239, 60] width 478 height 349
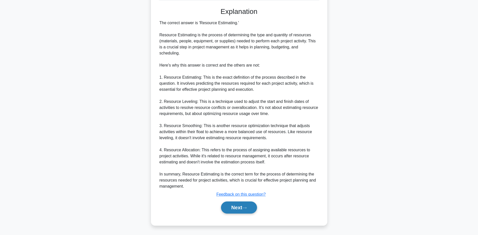
click at [230, 205] on button "Next" at bounding box center [239, 207] width 36 height 12
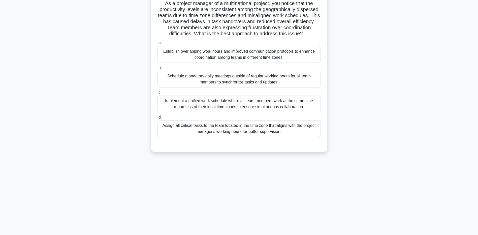
scroll to position [0, 0]
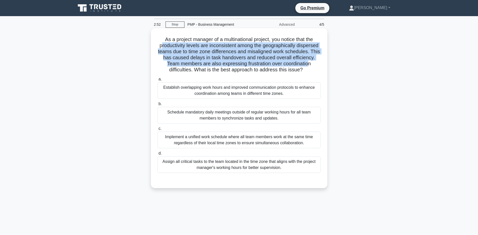
drag, startPoint x: 159, startPoint y: 44, endPoint x: 308, endPoint y: 65, distance: 150.3
click at [308, 65] on h5 "As a project manager of a multinational project, you notice that the productivi…" at bounding box center [239, 54] width 164 height 37
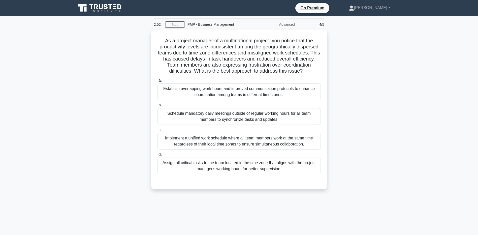
click at [55, 72] on main "2:52 Stop PMP - Business Management Advanced 4/5 As a project manager of a mult…" at bounding box center [239, 144] width 478 height 256
click at [76, 178] on div "As a project manager of a multinational project, you notice that the productivi…" at bounding box center [239, 112] width 332 height 166
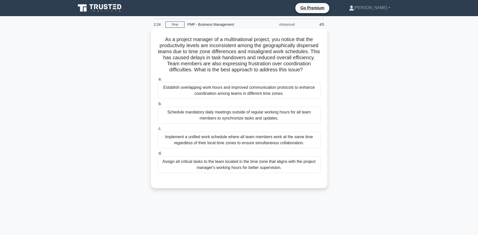
click at [161, 94] on div "Establish overlapping work hours and improved communication protocols to enhanc…" at bounding box center [238, 90] width 163 height 17
click at [157, 81] on input "a. Establish overlapping work hours and improved communication protocols to enh…" at bounding box center [157, 79] width 0 height 3
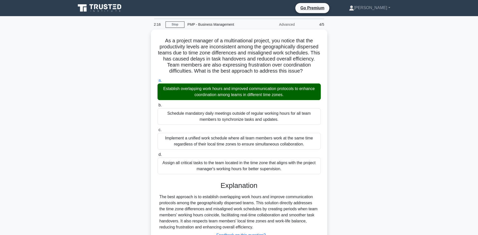
click at [85, 200] on div "As a project manager of a multinational project, you notice that the productivi…" at bounding box center [239, 150] width 332 height 243
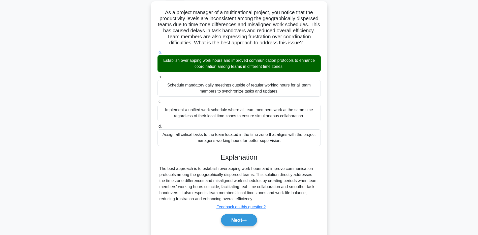
scroll to position [40, 0]
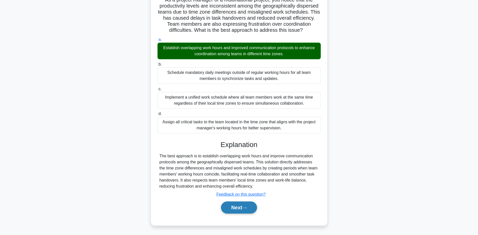
click at [224, 207] on button "Next" at bounding box center [239, 207] width 36 height 12
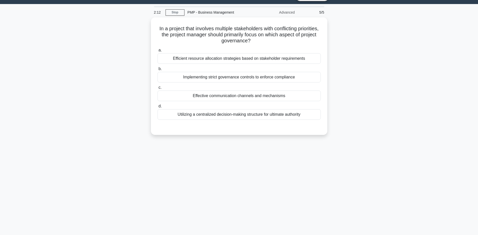
scroll to position [0, 0]
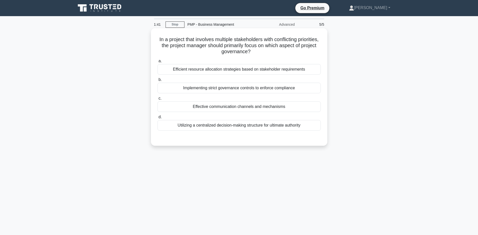
click at [180, 104] on div "Effective communication channels and mechanisms" at bounding box center [238, 106] width 163 height 11
click at [157, 100] on input "c. Effective communication channels and mechanisms" at bounding box center [157, 98] width 0 height 3
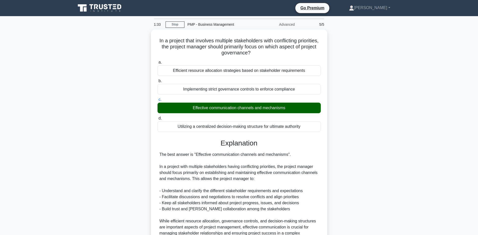
click at [83, 198] on div "In a project that involves multiple stakeholders with conflicting priorities, t…" at bounding box center [239, 156] width 332 height 255
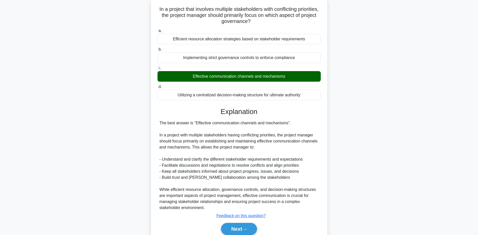
scroll to position [52, 0]
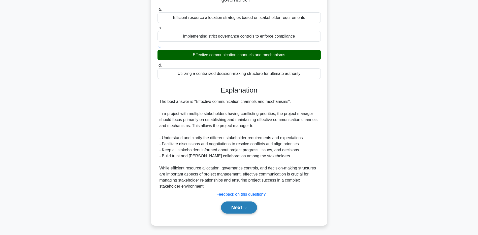
click at [239, 211] on button "Next" at bounding box center [239, 207] width 36 height 12
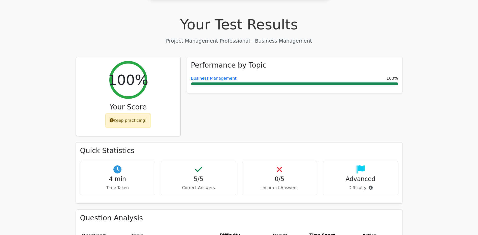
scroll to position [101, 0]
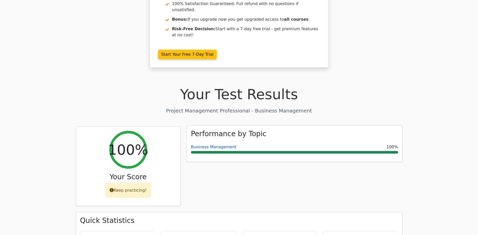
click at [204, 144] on link "Business Management" at bounding box center [214, 146] width 46 height 5
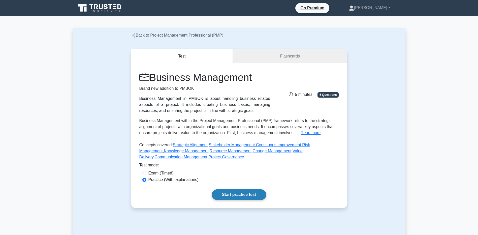
click at [238, 196] on link "Start practice test" at bounding box center [239, 194] width 55 height 11
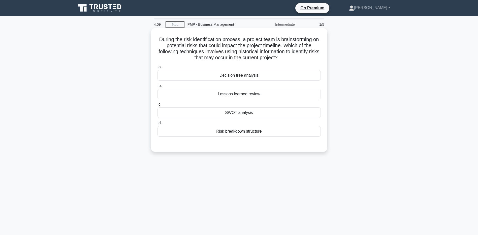
click at [199, 91] on div "Lessons learned review" at bounding box center [238, 94] width 163 height 11
click at [157, 87] on input "b. Lessons learned review" at bounding box center [157, 85] width 0 height 3
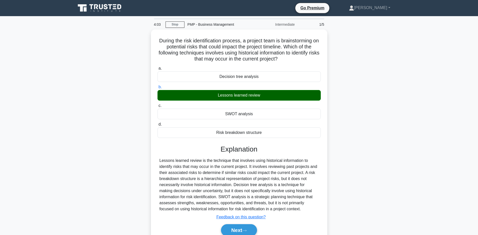
click at [74, 163] on div "During the risk identification process, a project team is brainstorming on pote…" at bounding box center [239, 141] width 332 height 224
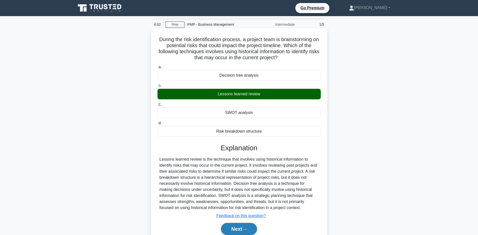
click at [230, 227] on button "Next" at bounding box center [239, 229] width 36 height 12
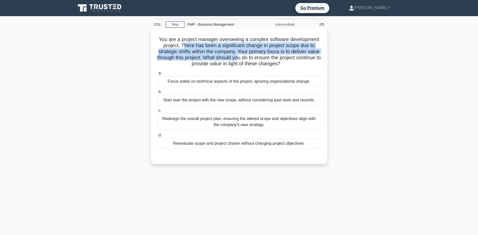
drag, startPoint x: 183, startPoint y: 45, endPoint x: 257, endPoint y: 55, distance: 74.7
click at [257, 55] on h5 "You are a project manager overseeing a complex software development project. Th…" at bounding box center [239, 51] width 164 height 31
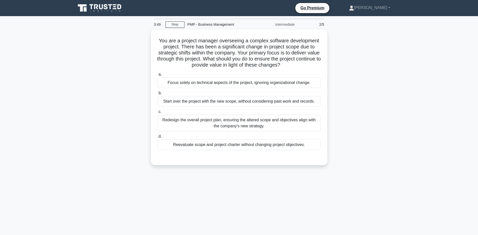
click at [93, 86] on div "You are a project manager overseeing a complex software development project. Th…" at bounding box center [239, 100] width 332 height 142
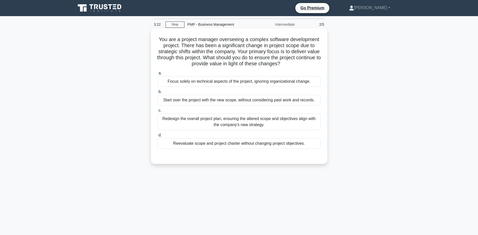
click at [171, 125] on div "Redesign the overall project plan, ensuring the altered scope and objectives al…" at bounding box center [238, 121] width 163 height 17
click at [157, 112] on input "c. Redesign the overall project plan, ensuring the altered scope and objectives…" at bounding box center [157, 110] width 0 height 3
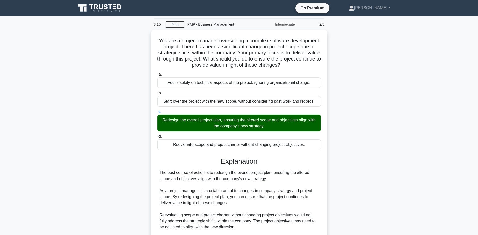
click at [25, 161] on main "3:15 Stop PMP - Business Management Intermediate 2/5 You are a project manager …" at bounding box center [239, 169] width 478 height 306
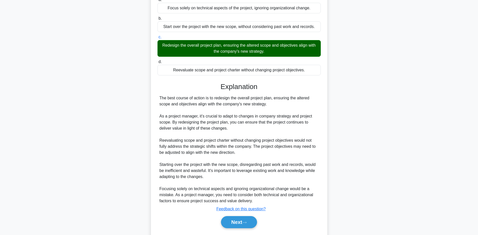
scroll to position [88, 0]
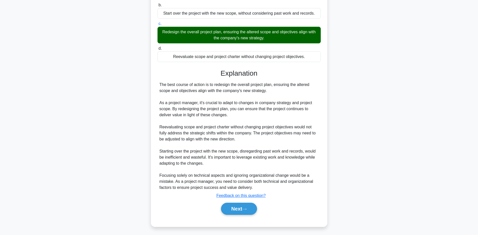
drag, startPoint x: 59, startPoint y: 152, endPoint x: 64, endPoint y: 152, distance: 5.3
click at [59, 152] on main "3:08 Stop PMP - Business Management Intermediate 2/5 You are a project manager …" at bounding box center [239, 81] width 478 height 306
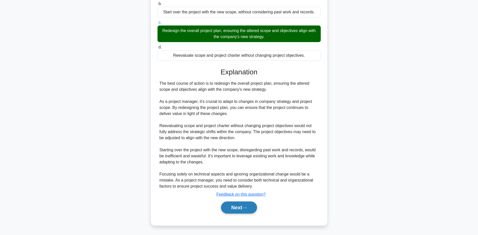
click at [228, 205] on button "Next" at bounding box center [239, 207] width 36 height 12
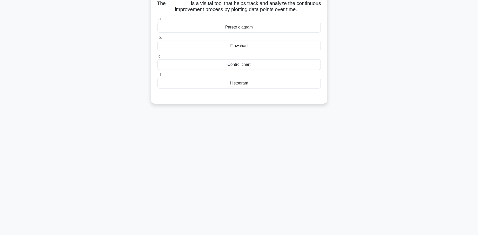
scroll to position [37, 0]
click at [172, 61] on div "Control chart" at bounding box center [238, 63] width 163 height 11
click at [157, 57] on input "c. Control chart" at bounding box center [157, 54] width 0 height 3
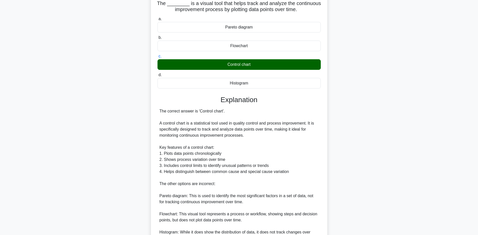
click at [72, 185] on main "2:47 Stop PMP - Business Management Intermediate 3/5 The ________ is a visual t…" at bounding box center [239, 132] width 478 height 306
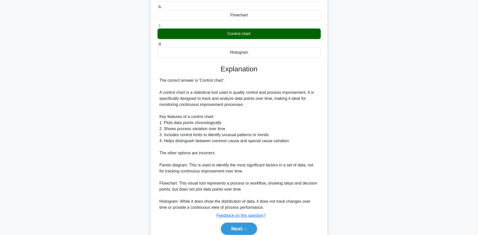
scroll to position [88, 0]
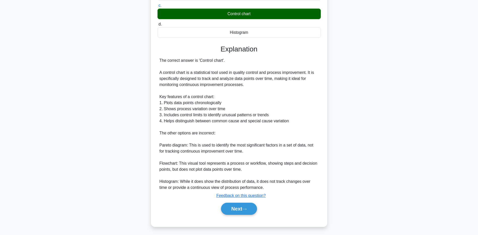
drag, startPoint x: 105, startPoint y: 175, endPoint x: 111, endPoint y: 176, distance: 6.1
click at [108, 175] on div "The ________ is a visual tool that helps track and analyze the continuous impro…" at bounding box center [239, 87] width 332 height 291
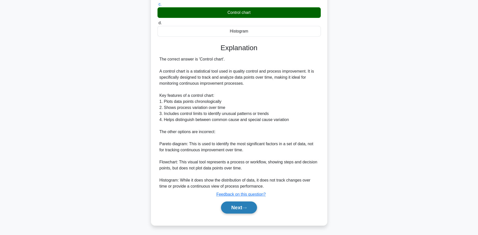
click at [229, 202] on button "Next" at bounding box center [239, 207] width 36 height 12
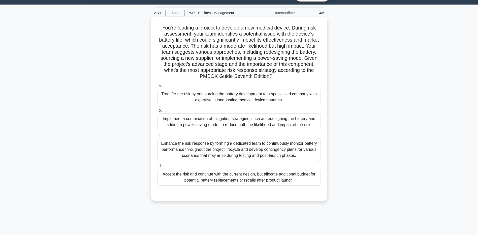
scroll to position [0, 0]
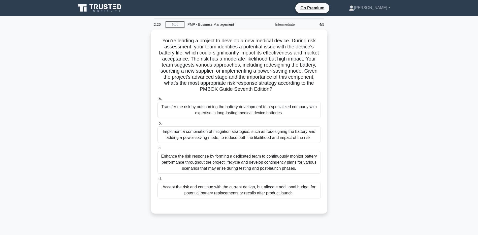
drag, startPoint x: 236, startPoint y: 66, endPoint x: 126, endPoint y: 82, distance: 111.4
click at [128, 77] on div "You're leading a project to develop a new medical device. During risk assessmen…" at bounding box center [239, 124] width 332 height 190
click at [99, 88] on div "You're leading a project to develop a new medical device. During risk assessmen…" at bounding box center [239, 124] width 332 height 190
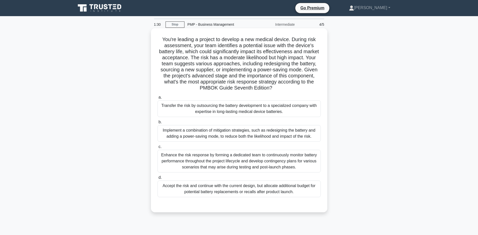
click at [186, 111] on div "Transfer the risk by outsourcing the battery development to a specialized compa…" at bounding box center [238, 108] width 163 height 17
click at [157, 99] on input "a. Transfer the risk by outsourcing the battery development to a specialized co…" at bounding box center [157, 97] width 0 height 3
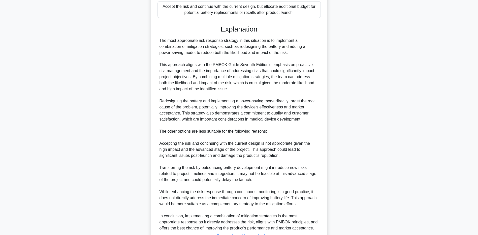
scroll to position [202, 0]
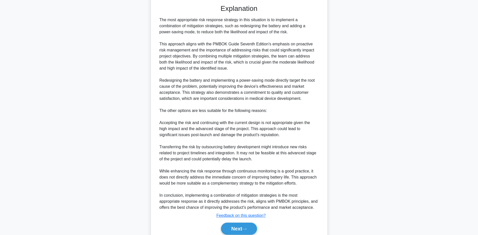
click at [74, 152] on div "You're leading a project to develop a new medical device. During risk assessmen…" at bounding box center [239, 40] width 332 height 424
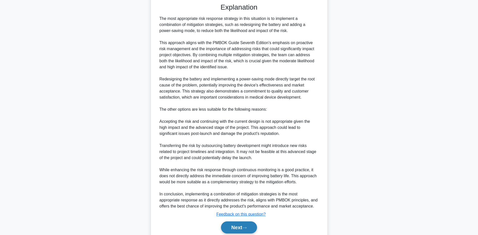
click at [223, 224] on button "Next" at bounding box center [239, 227] width 36 height 12
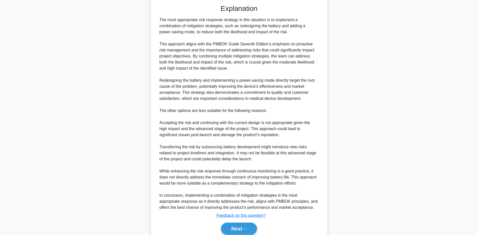
scroll to position [37, 0]
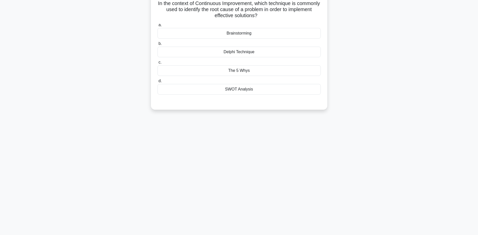
click at [140, 172] on div "1:09 Stop PMP - Business Management Intermediate 5/5 In the context of Continuo…" at bounding box center [239, 107] width 332 height 252
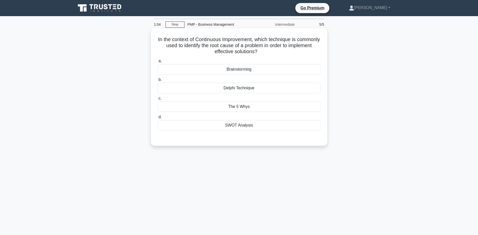
click at [180, 46] on h5 "In the context of Continuous Improvement, which technique is commonly used to i…" at bounding box center [239, 45] width 164 height 19
click at [173, 107] on div "The 5 Whys" at bounding box center [238, 106] width 163 height 11
click at [157, 100] on input "c. The 5 Whys" at bounding box center [157, 98] width 0 height 3
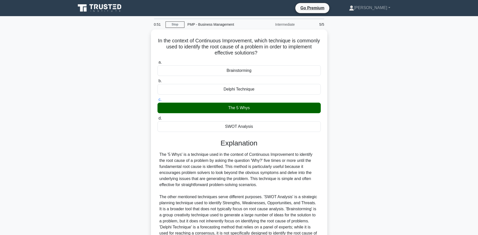
click at [79, 176] on div "In the context of Continuous Improvement, which technique is commonly used to i…" at bounding box center [239, 156] width 332 height 255
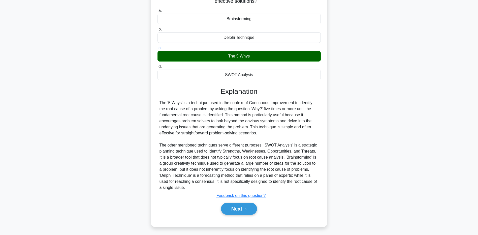
scroll to position [52, 0]
click at [87, 192] on div "In the context of Continuous Improvement, which technique is commonly used to i…" at bounding box center [239, 105] width 332 height 255
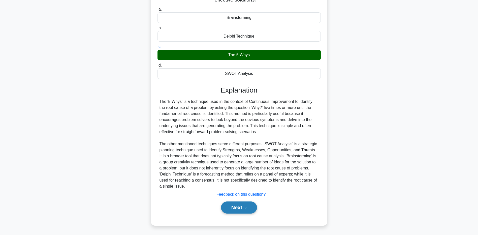
click at [245, 206] on button "Next" at bounding box center [239, 207] width 36 height 12
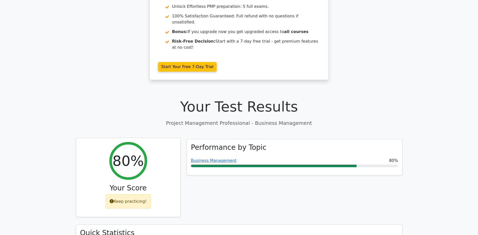
scroll to position [101, 0]
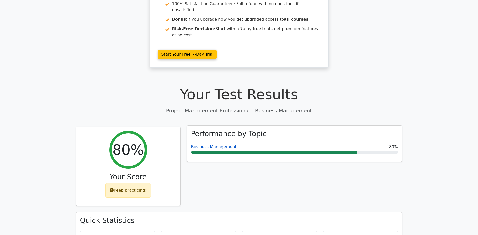
click at [200, 144] on link "Business Management" at bounding box center [214, 146] width 46 height 5
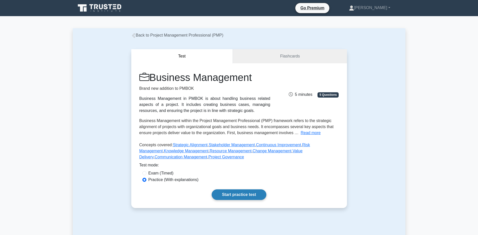
click at [232, 191] on link "Start practice test" at bounding box center [239, 194] width 55 height 11
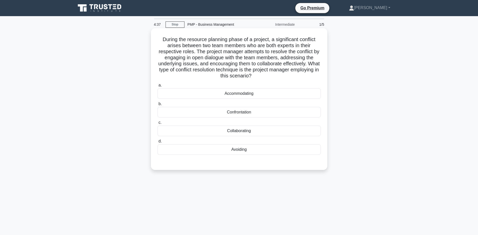
click at [175, 133] on div "Collaborating" at bounding box center [238, 130] width 163 height 11
click at [157, 124] on input "c. Collaborating" at bounding box center [157, 122] width 0 height 3
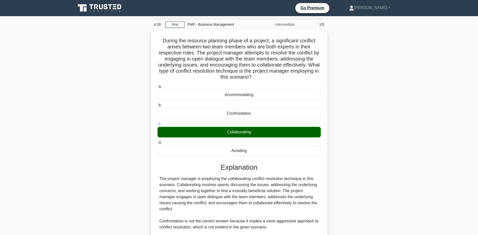
click at [55, 128] on main "4:28 Stop PMP - Business Management Intermediate 1/5 During the resource planni…" at bounding box center [239, 169] width 478 height 306
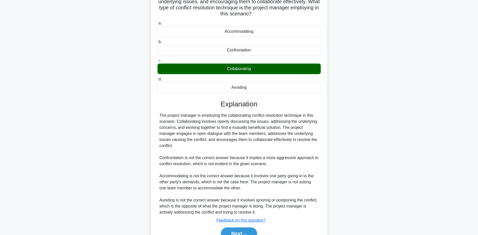
scroll to position [88, 0]
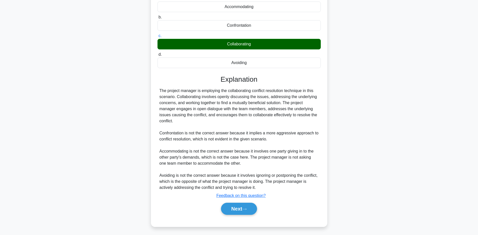
drag, startPoint x: 48, startPoint y: 172, endPoint x: 77, endPoint y: 175, distance: 29.3
click at [48, 172] on main "4:23 Stop PMP - Business Management Intermediate 1/5 During the resource planni…" at bounding box center [239, 81] width 478 height 306
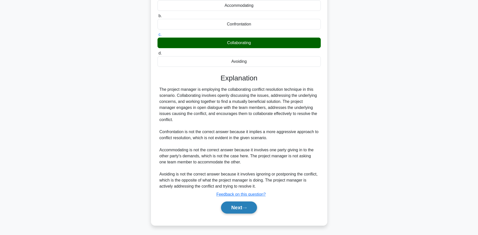
click at [221, 205] on button "Next" at bounding box center [239, 207] width 36 height 12
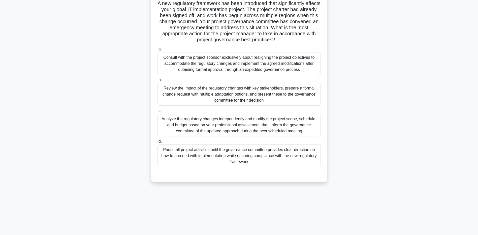
scroll to position [37, 0]
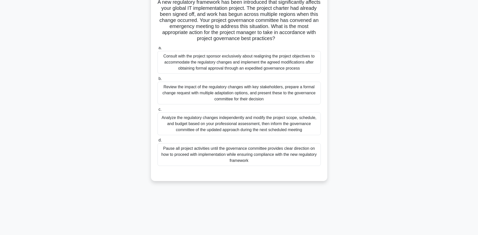
click at [178, 157] on div "Pause all project activities until the governance committee provides clear dire…" at bounding box center [238, 154] width 163 height 23
click at [157, 142] on input "d. Pause all project activities until the governance committee provides clear d…" at bounding box center [157, 140] width 0 height 3
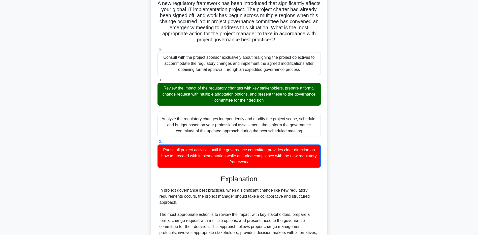
click at [97, 156] on div "A new regulatory framework has been introduced that significantly affects your …" at bounding box center [239, 183] width 332 height 382
click at [105, 188] on div "A new regulatory framework has been introduced that significantly affects your …" at bounding box center [239, 183] width 332 height 382
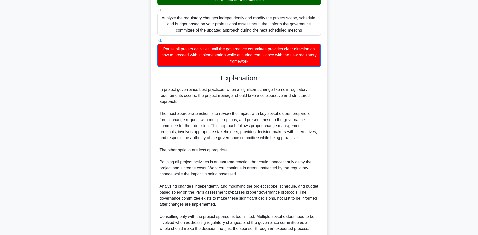
scroll to position [179, 0]
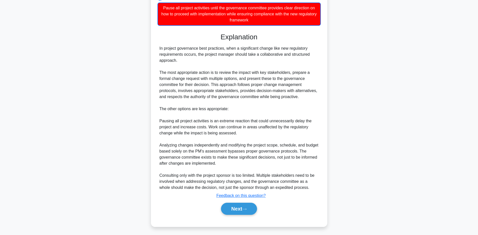
click at [53, 109] on main "3:17 Stop PMP - Business Management Intermediate 2/5 A new regulatory framework…" at bounding box center [239, 35] width 478 height 397
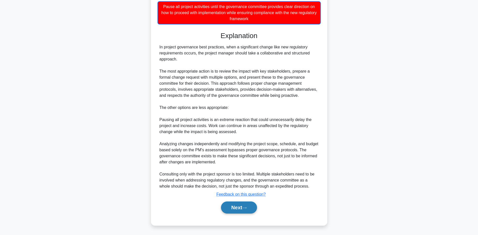
click at [228, 202] on button "Next" at bounding box center [239, 207] width 36 height 12
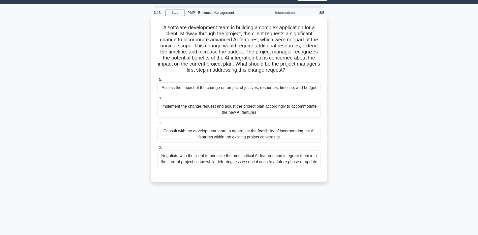
scroll to position [0, 0]
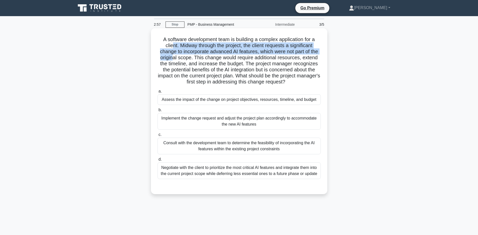
drag, startPoint x: 170, startPoint y: 46, endPoint x: 173, endPoint y: 60, distance: 15.2
click at [173, 60] on h5 "A software development team is building a complex application for a client. Mid…" at bounding box center [239, 60] width 164 height 49
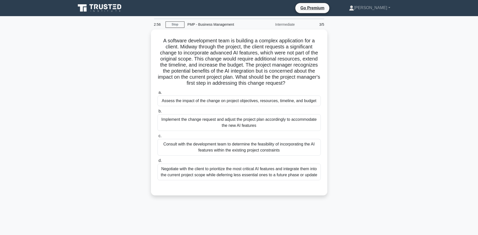
click at [104, 91] on div "A software development team is building a complex application for a client. Mid…" at bounding box center [239, 115] width 332 height 172
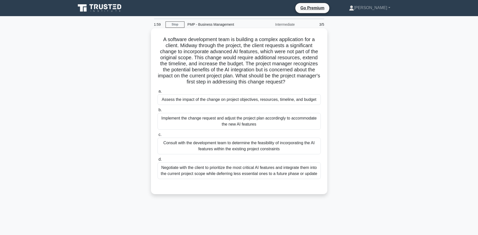
click at [177, 101] on div "Assess the impact of the change on project objectives, resources, timeline, and…" at bounding box center [238, 99] width 163 height 11
click at [157, 93] on input "a. Assess the impact of the change on project objectives, resources, timeline, …" at bounding box center [157, 91] width 0 height 3
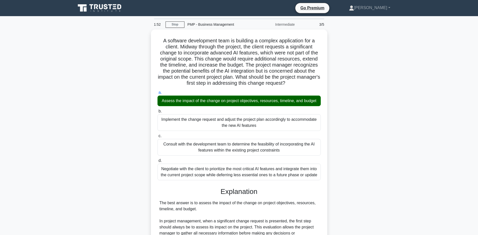
click at [64, 223] on main "1:52 Stop PMP - Business Management Intermediate 3/5 A software development tea…" at bounding box center [239, 232] width 478 height 433
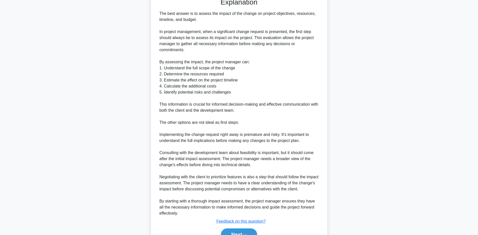
scroll to position [202, 0]
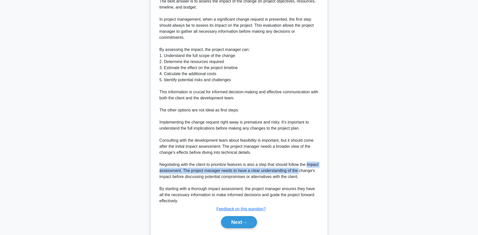
click at [44, 173] on main "1:43 Stop PMP - Business Management Intermediate 3/5 A software development tea…" at bounding box center [239, 31] width 478 height 433
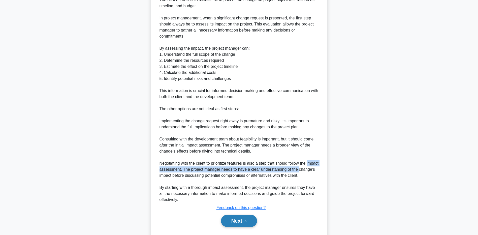
click at [234, 224] on button "Next" at bounding box center [239, 221] width 36 height 12
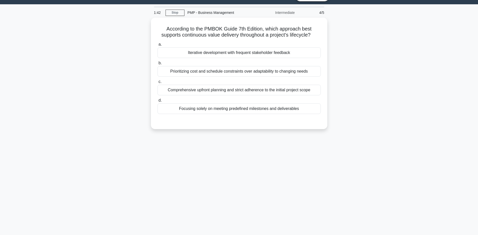
scroll to position [0, 0]
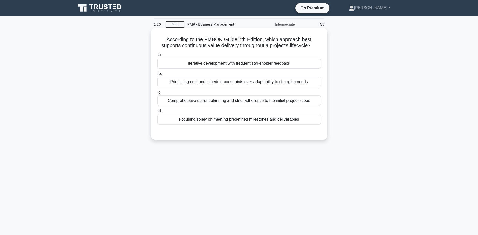
click at [180, 65] on div "Iterative development with frequent stakeholder feedback" at bounding box center [238, 63] width 163 height 11
click at [157, 57] on input "a. Iterative development with frequent stakeholder feedback" at bounding box center [157, 54] width 0 height 3
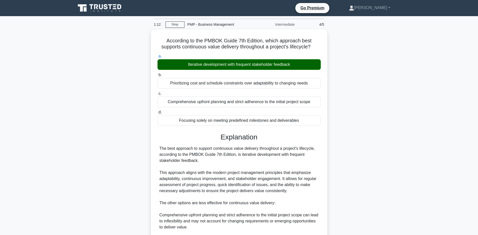
click at [70, 179] on main "1:12 Stop PMP - Business Management Intermediate 4/5 According to the PMBOK Gui…" at bounding box center [239, 178] width 478 height 324
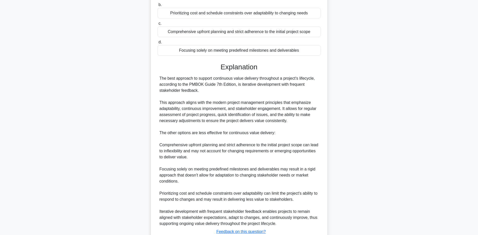
scroll to position [106, 0]
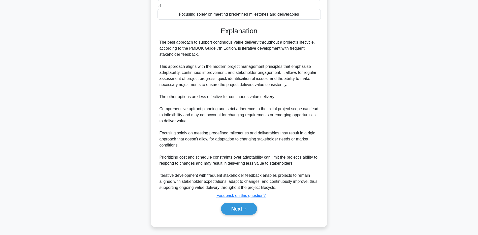
click at [60, 164] on main "1:07 Stop PMP - Business Management Intermediate 4/5 According to the PMBOK Gui…" at bounding box center [239, 72] width 478 height 324
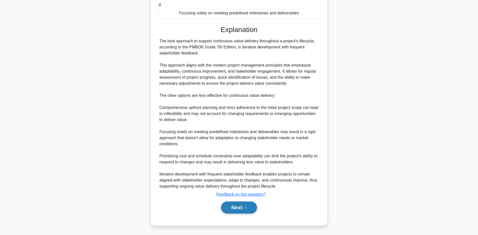
click at [234, 207] on button "Next" at bounding box center [239, 207] width 36 height 12
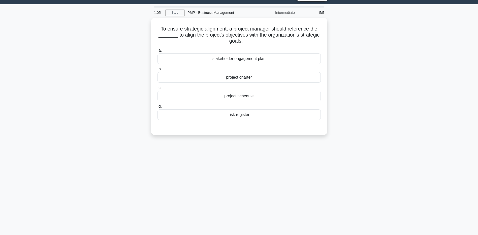
scroll to position [0, 0]
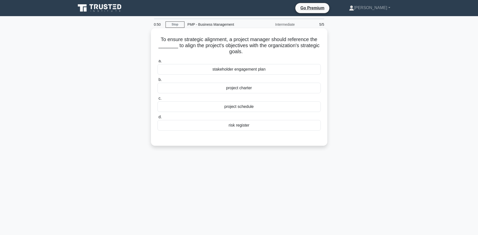
click at [198, 84] on div "project charter" at bounding box center [238, 88] width 163 height 11
click at [157, 81] on input "b. project charter" at bounding box center [157, 79] width 0 height 3
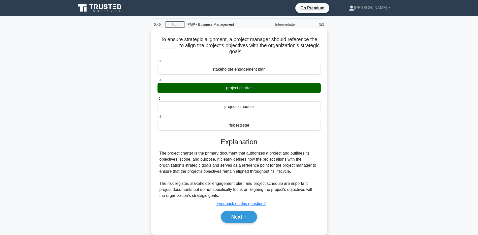
drag, startPoint x: 55, startPoint y: 187, endPoint x: 154, endPoint y: 196, distance: 99.2
click at [55, 187] on main "0:45 Stop PMP - Business Management Intermediate 5/5 To ensure strategic alignm…" at bounding box center [239, 144] width 478 height 256
click at [228, 215] on button "Next" at bounding box center [239, 217] width 36 height 12
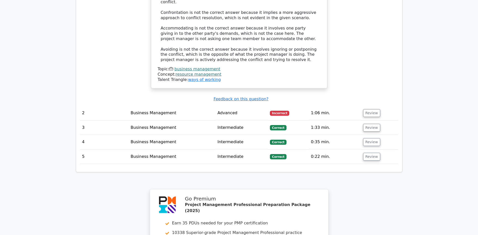
scroll to position [752, 0]
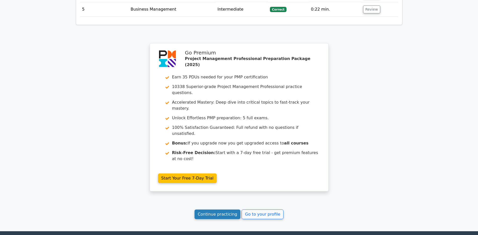
click at [211, 209] on link "Continue practicing" at bounding box center [217, 214] width 46 height 10
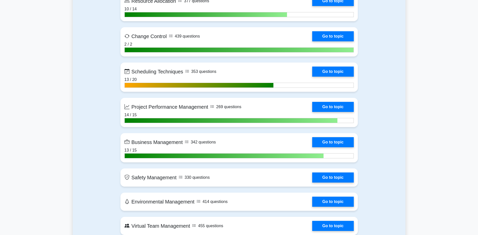
scroll to position [1159, 0]
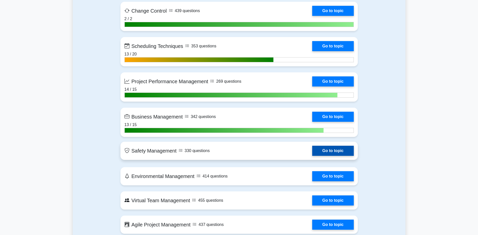
click at [334, 151] on link "Go to topic" at bounding box center [332, 151] width 41 height 10
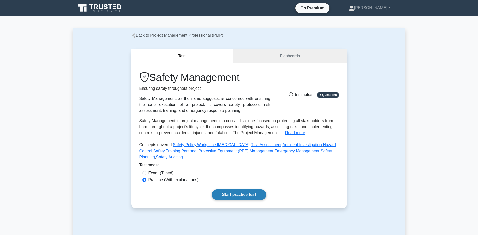
click at [223, 193] on link "Start practice test" at bounding box center [239, 194] width 55 height 11
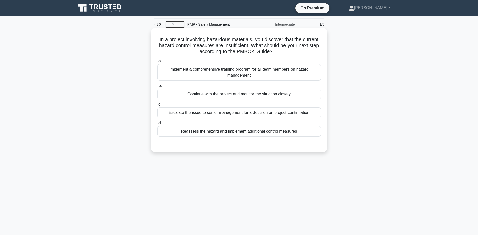
click at [185, 132] on div "Reassess the hazard and implement additional control measures" at bounding box center [238, 131] width 163 height 11
click at [157, 125] on input "d. Reassess the hazard and implement additional control measures" at bounding box center [157, 122] width 0 height 3
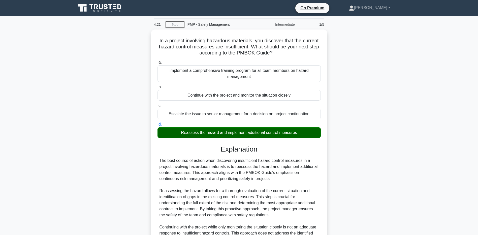
click at [62, 93] on main "4:21 Stop PMP - Safety Management Intermediate 1/5 In a project involving hazar…" at bounding box center [239, 184] width 478 height 337
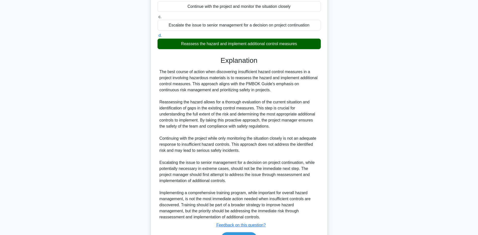
scroll to position [101, 0]
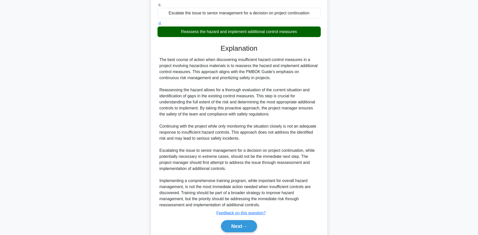
drag, startPoint x: 61, startPoint y: 140, endPoint x: 116, endPoint y: 159, distance: 58.7
click at [61, 140] on main "4:14 Stop PMP - Safety Management Intermediate 1/5 In a project involving hazar…" at bounding box center [239, 83] width 478 height 337
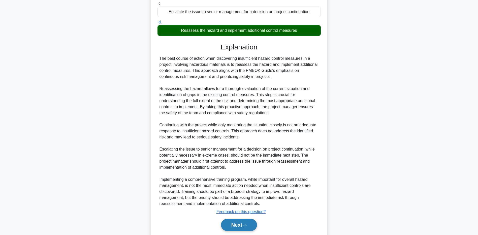
click at [235, 224] on button "Next" at bounding box center [239, 225] width 36 height 12
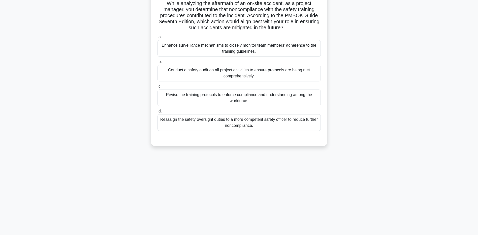
scroll to position [37, 0]
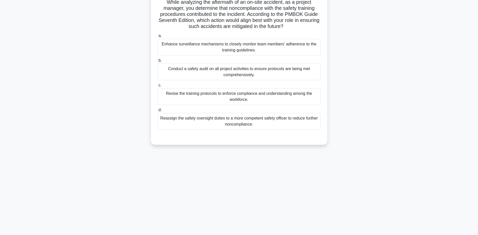
click at [181, 75] on div "Conduct a safety audit on all project activities to ensure protocols are being …" at bounding box center [238, 71] width 163 height 17
click at [157, 62] on input "b. Conduct a safety audit on all project activities to ensure protocols are bei…" at bounding box center [157, 60] width 0 height 3
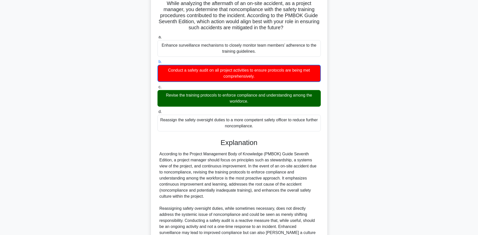
click at [17, 157] on main "3:15 Stop PMP - Safety Management Intermediate 2/5 While analyzing the aftermat…" at bounding box center [239, 138] width 478 height 319
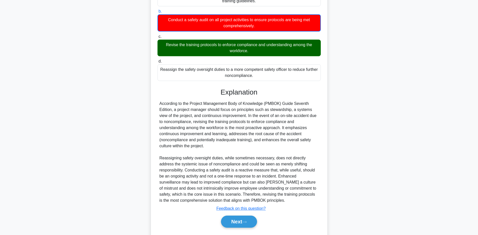
scroll to position [101, 0]
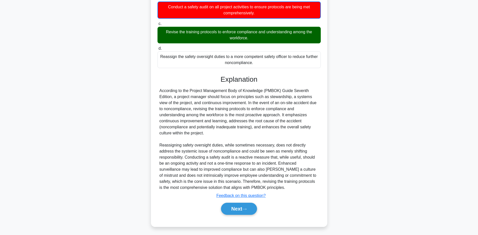
click at [58, 138] on main "3:07 Stop PMP - Safety Management Intermediate 2/5 While analyzing the aftermat…" at bounding box center [239, 75] width 478 height 319
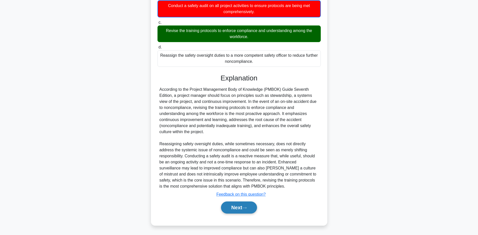
click at [226, 205] on button "Next" at bounding box center [239, 207] width 36 height 12
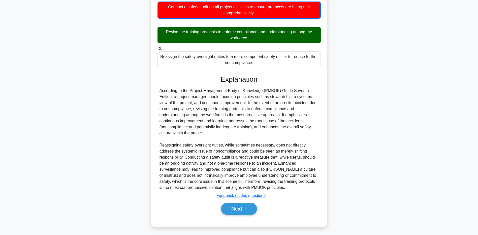
scroll to position [37, 0]
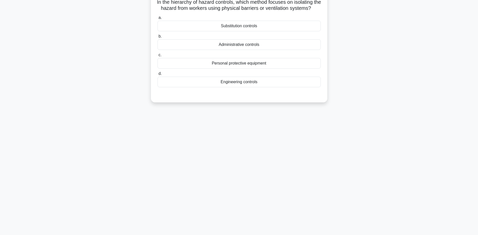
click at [174, 87] on div "Engineering controls" at bounding box center [238, 82] width 163 height 11
click at [157, 75] on input "d. Engineering controls" at bounding box center [157, 73] width 0 height 3
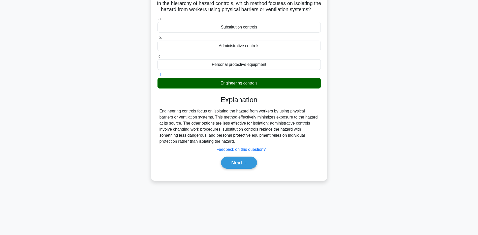
drag, startPoint x: 56, startPoint y: 150, endPoint x: 128, endPoint y: 174, distance: 75.9
click at [56, 150] on main "2:35 Stop PMP - Safety Management Intermediate 3/5 In the hierarchy of hazard c…" at bounding box center [239, 107] width 478 height 256
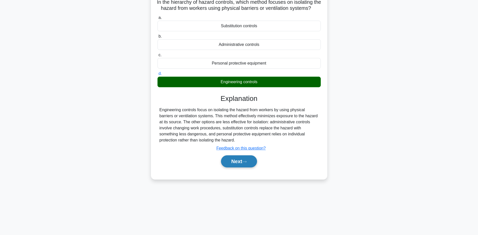
click at [239, 167] on button "Next" at bounding box center [239, 161] width 36 height 12
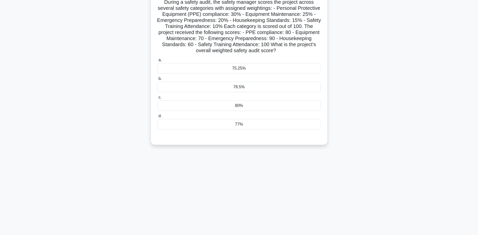
drag, startPoint x: 271, startPoint y: 22, endPoint x: 190, endPoint y: 26, distance: 81.0
click at [190, 26] on h5 "During a safety audit, the safety manager scores the project across several saf…" at bounding box center [239, 26] width 164 height 55
drag, startPoint x: 175, startPoint y: 26, endPoint x: 227, endPoint y: 25, distance: 52.1
click at [227, 25] on h5 "During a safety audit, the safety manager scores the project across several saf…" at bounding box center [239, 26] width 164 height 55
click at [119, 33] on div "During a safety audit, the safety manager scores the project across several saf…" at bounding box center [239, 72] width 332 height 160
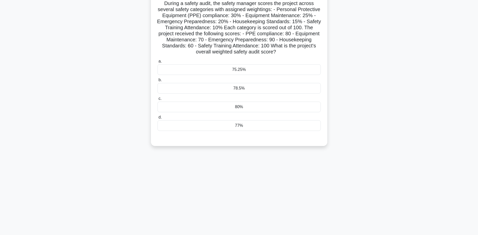
click at [113, 35] on div "During a safety audit, the safety manager scores the project across several saf…" at bounding box center [239, 72] width 332 height 160
click at [176, 69] on div "75.25%" at bounding box center [238, 68] width 163 height 11
click at [157, 62] on input "a. 75.25%" at bounding box center [157, 59] width 0 height 3
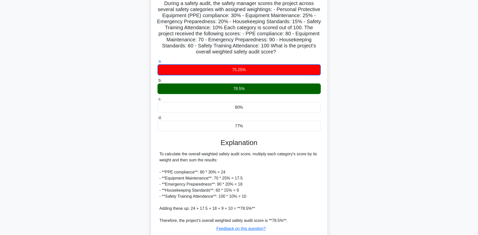
click at [68, 145] on main "1:40 Stop PMP - Safety Management Intermediate 4/5 During a safety audit, the s…" at bounding box center [239, 123] width 478 height 289
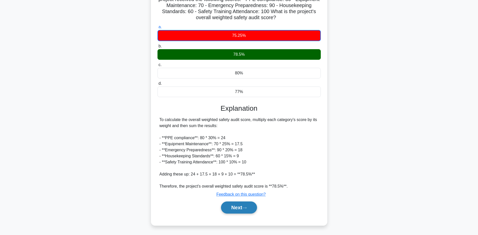
click at [230, 208] on button "Next" at bounding box center [239, 207] width 36 height 12
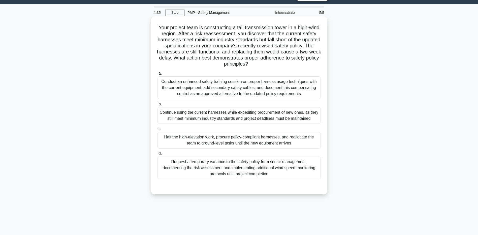
scroll to position [0, 0]
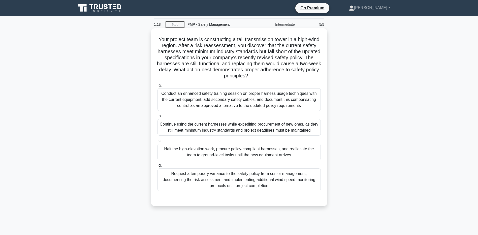
drag, startPoint x: 211, startPoint y: 37, endPoint x: 281, endPoint y: 77, distance: 80.8
click at [281, 77] on h5 "Your project team is constructing a tall transmission tower in a high-wind regi…" at bounding box center [239, 57] width 164 height 43
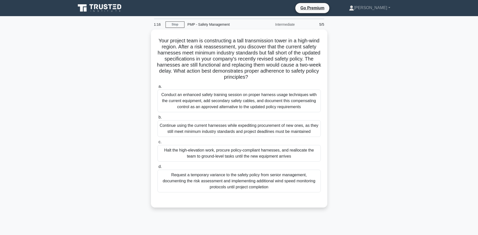
click at [94, 75] on div "Your project team is constructing a tall transmission tower in a high-wind regi…" at bounding box center [239, 121] width 332 height 184
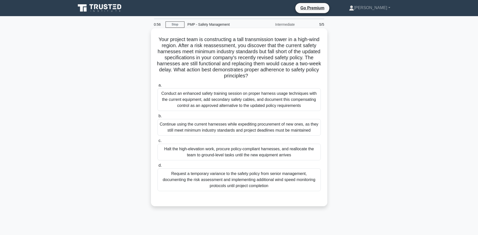
click at [189, 154] on div "Halt the high-elevation work, procure policy-compliant harnesses, and reallocat…" at bounding box center [238, 152] width 163 height 17
click at [157, 142] on input "c. Halt the high-elevation work, procure policy-compliant harnesses, and reallo…" at bounding box center [157, 140] width 0 height 3
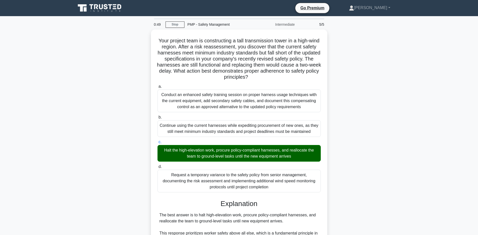
click at [86, 188] on div "Your project team is constructing a tall transmission tower in a high-wind regi…" at bounding box center [239, 214] width 332 height 370
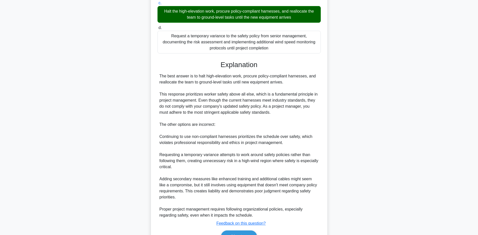
scroll to position [151, 0]
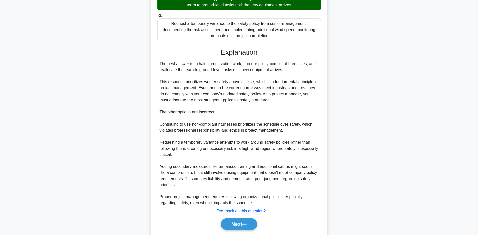
drag, startPoint x: 65, startPoint y: 120, endPoint x: 70, endPoint y: 121, distance: 5.0
click at [66, 120] on main "0:42 Stop PMP - Safety Management Intermediate 5/5 Your project team is constru…" at bounding box center [239, 57] width 478 height 385
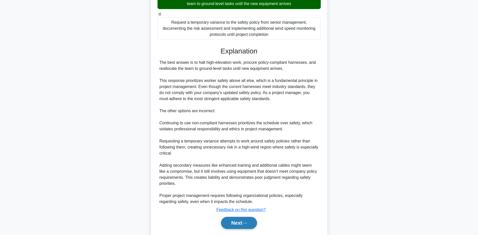
click at [225, 218] on button "Next" at bounding box center [239, 223] width 36 height 12
click at [226, 218] on button "Next" at bounding box center [239, 223] width 36 height 12
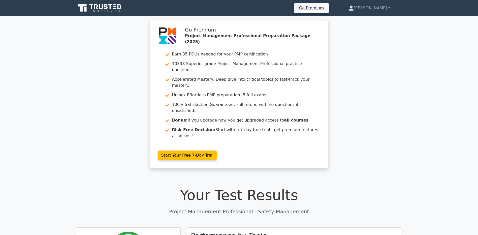
scroll to position [151, 0]
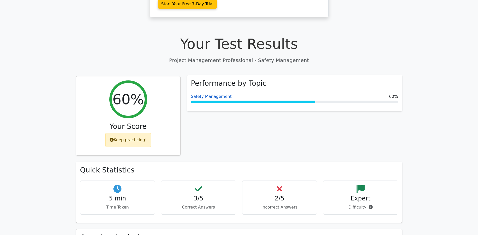
click at [201, 94] on link "Safety Management" at bounding box center [211, 96] width 41 height 5
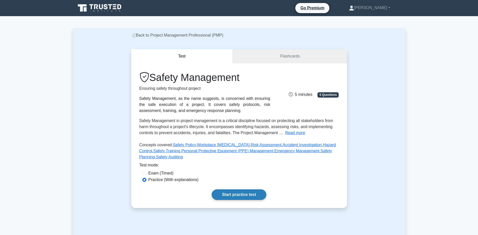
click at [226, 195] on link "Start practice test" at bounding box center [239, 194] width 55 height 11
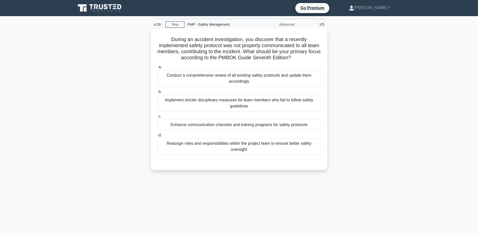
click at [168, 123] on div "Enhance communication channels and training programs for safety protocols" at bounding box center [238, 124] width 163 height 11
click at [157, 118] on input "c. Enhance communication channels and training programs for safety protocols" at bounding box center [157, 116] width 0 height 3
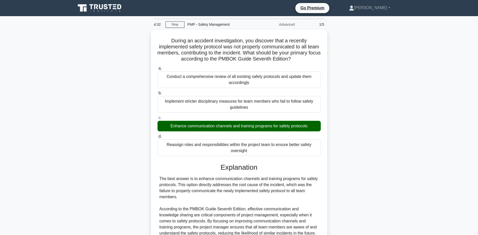
click at [50, 106] on main "4:32 Stop PMP - Safety Management Advanced 1/5 During an accident investigation…" at bounding box center [239, 196] width 478 height 361
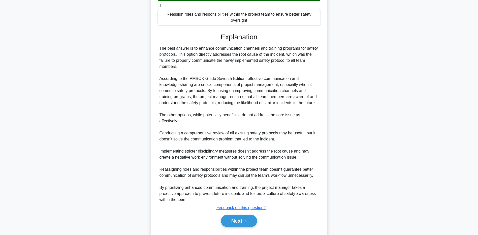
scroll to position [143, 0]
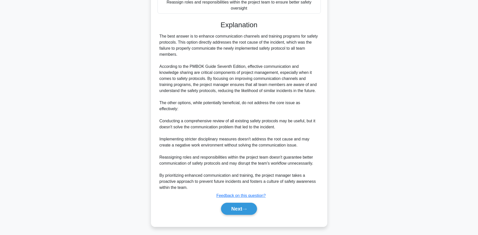
click at [90, 129] on div "During an accident investigation, you discover that a recently implemented safe…" at bounding box center [239, 59] width 332 height 345
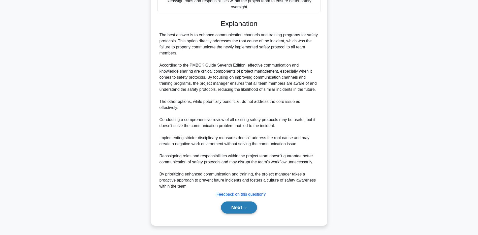
click at [243, 207] on button "Next" at bounding box center [239, 207] width 36 height 12
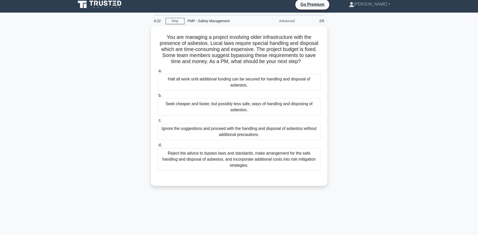
scroll to position [0, 0]
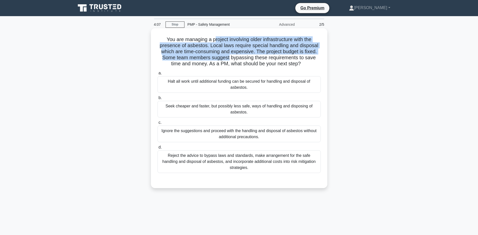
drag, startPoint x: 213, startPoint y: 38, endPoint x: 229, endPoint y: 56, distance: 24.3
click at [229, 56] on h5 "You are managing a project involving older infrastructure with the presence of …" at bounding box center [239, 51] width 164 height 31
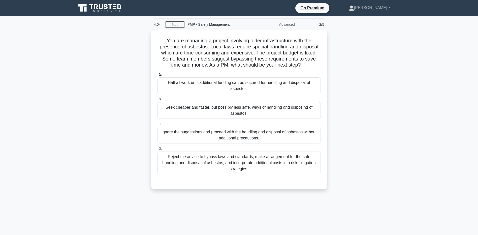
click at [92, 77] on div "You are managing a project involving older infrastructure with the presence of …" at bounding box center [239, 112] width 332 height 166
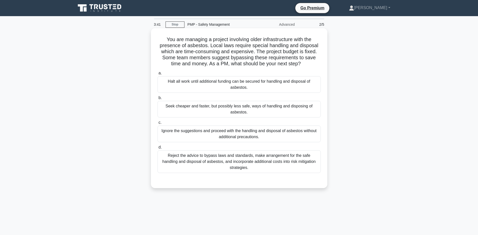
click at [182, 160] on div "Reject the advice to bypass laws and standards, make arrangement for the safe h…" at bounding box center [238, 161] width 163 height 23
click at [157, 149] on input "d. Reject the advice to bypass laws and standards, make arrangement for the saf…" at bounding box center [157, 147] width 0 height 3
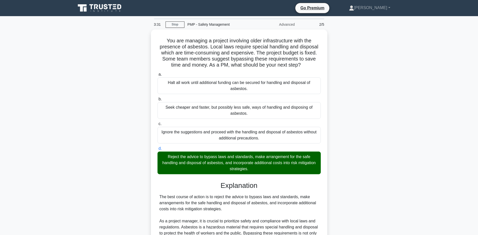
click at [70, 170] on main "3:31 Stop PMP - Safety Management Advanced 2/5 You are managing a project invol…" at bounding box center [239, 187] width 478 height 343
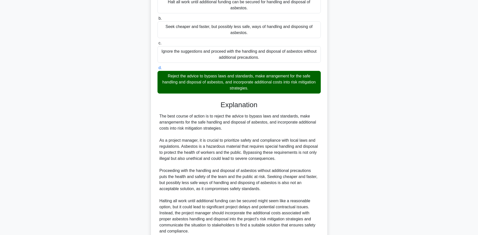
scroll to position [101, 0]
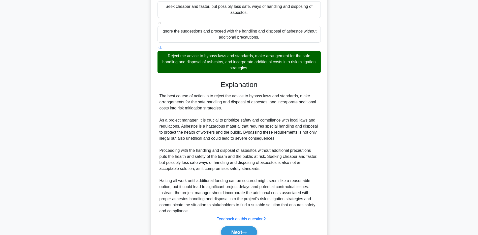
click at [98, 179] on div "You are managing a project involving older infrastructure with the presence of …" at bounding box center [239, 92] width 332 height 327
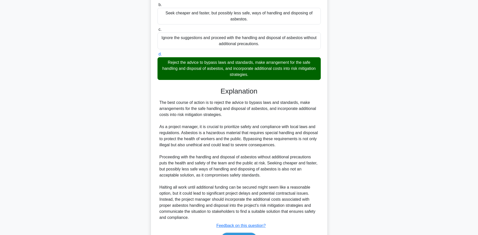
scroll to position [124, 0]
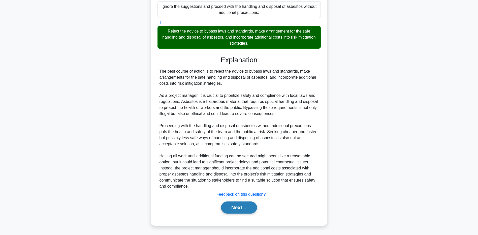
click at [237, 211] on button "Next" at bounding box center [239, 207] width 36 height 12
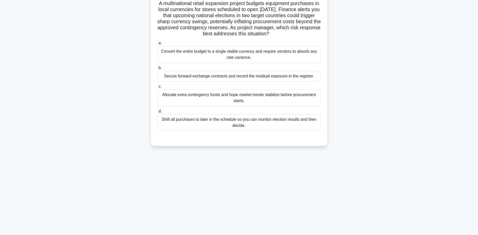
scroll to position [0, 0]
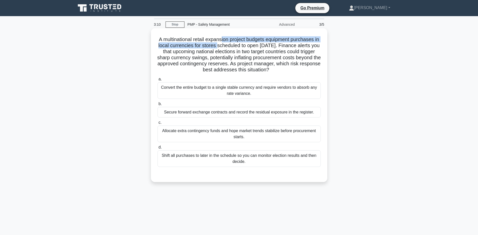
drag, startPoint x: 224, startPoint y: 39, endPoint x: 225, endPoint y: 44, distance: 5.9
click at [225, 44] on h5 "A multinational retail expansion project budgets equipment purchases in local c…" at bounding box center [239, 54] width 164 height 37
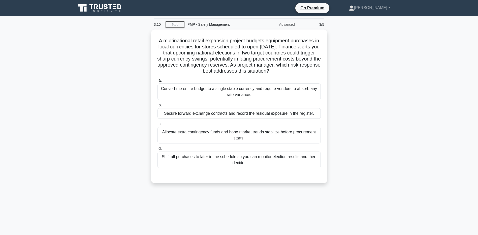
drag, startPoint x: 225, startPoint y: 44, endPoint x: 97, endPoint y: 66, distance: 130.0
click at [97, 66] on div "A multinational retail expansion project budgets equipment purchases in local c…" at bounding box center [239, 109] width 332 height 160
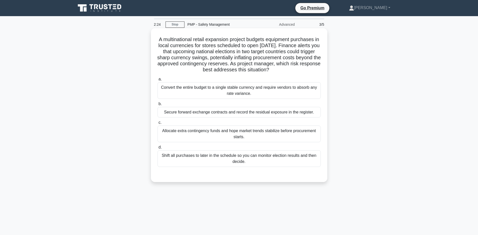
click at [181, 112] on div "Secure forward exchange contracts and record the residual exposure in the regis…" at bounding box center [238, 112] width 163 height 11
click at [157, 106] on input "b. Secure forward exchange contracts and record the residual exposure in the re…" at bounding box center [157, 103] width 0 height 3
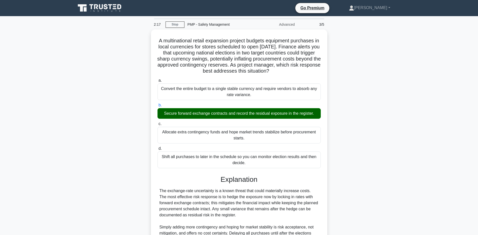
click at [60, 166] on main "2:17 Stop PMP - Safety Management Advanced 3/5 A multinational retail expansion…" at bounding box center [239, 160] width 478 height 288
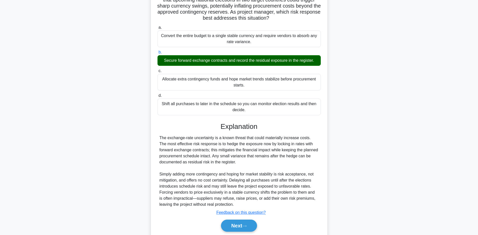
scroll to position [70, 0]
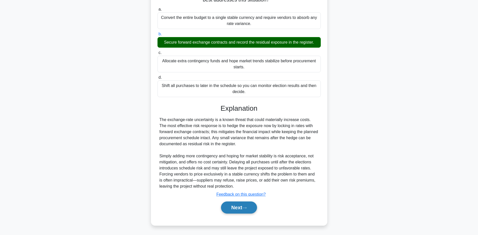
drag, startPoint x: 85, startPoint y: 156, endPoint x: 227, endPoint y: 207, distance: 151.0
click at [87, 157] on div "A multinational retail expansion project budgets equipment purchases in local c…" at bounding box center [239, 96] width 332 height 273
click at [237, 213] on button "Next" at bounding box center [239, 207] width 36 height 12
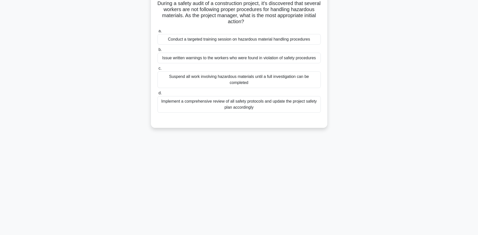
scroll to position [0, 0]
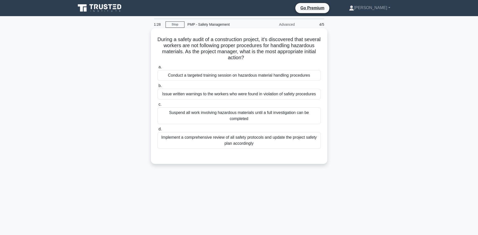
click at [180, 74] on div "Conduct a targeted training session on hazardous material handling procedures" at bounding box center [238, 75] width 163 height 11
click at [157, 69] on input "a. Conduct a targeted training session on hazardous material handling procedures" at bounding box center [157, 66] width 0 height 3
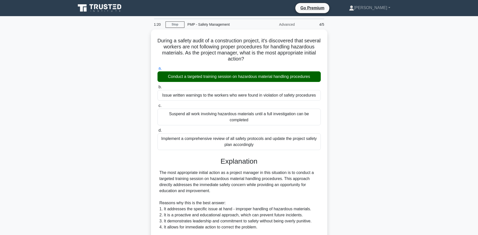
click at [86, 173] on div "During a safety audit of a construction project, it's discovered that several w…" at bounding box center [239, 201] width 332 height 345
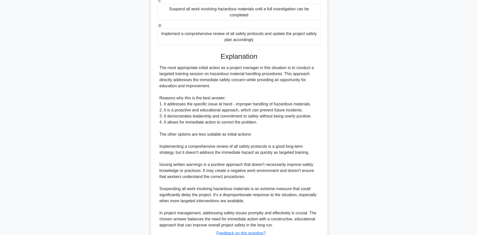
scroll to position [143, 0]
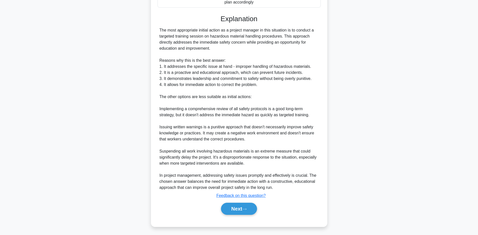
click at [60, 133] on main "1:14 Stop PMP - Safety Management Advanced 4/5 During a safety audit of a const…" at bounding box center [239, 54] width 478 height 361
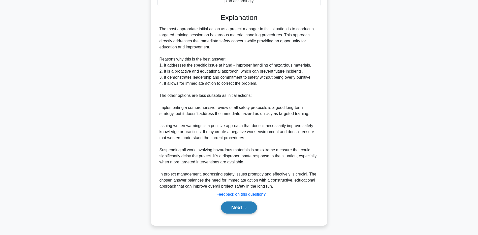
click at [234, 213] on button "Next" at bounding box center [239, 207] width 36 height 12
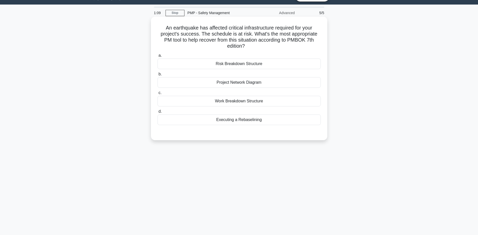
scroll to position [0, 0]
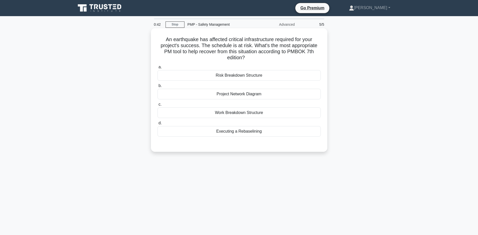
click at [178, 130] on div "Executing a Rebaselining" at bounding box center [238, 131] width 163 height 11
click at [157, 125] on input "d. Executing a Rebaselining" at bounding box center [157, 122] width 0 height 3
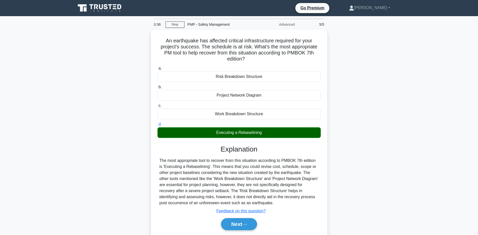
click at [62, 157] on main "0:36 Stop PMP - Safety Management Advanced 5/5 An earthquake has affected criti…" at bounding box center [239, 144] width 478 height 256
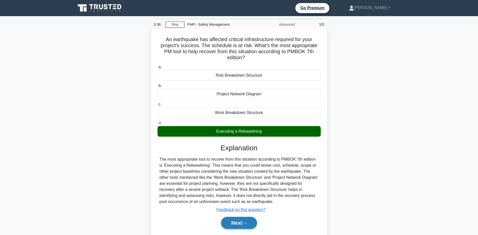
click at [243, 218] on button "Next" at bounding box center [239, 223] width 36 height 12
click at [241, 220] on button "Next" at bounding box center [239, 223] width 36 height 12
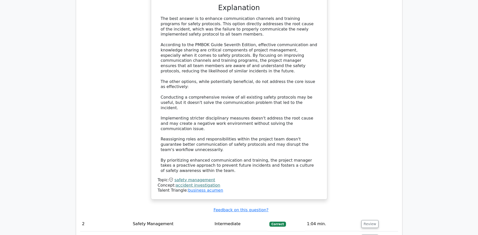
scroll to position [756, 0]
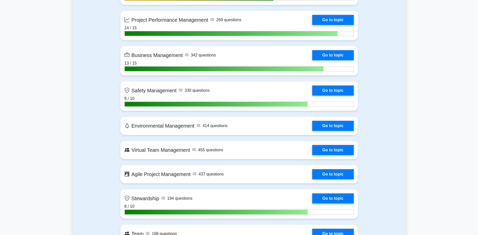
scroll to position [1159, 0]
